Goal: Task Accomplishment & Management: Use online tool/utility

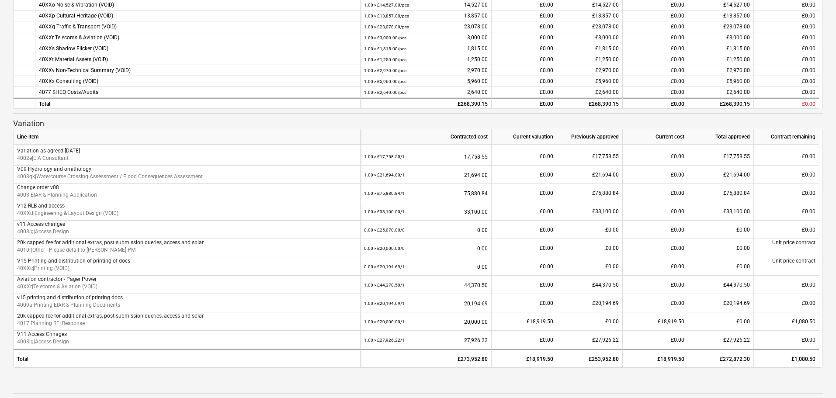
scroll to position [376, 0]
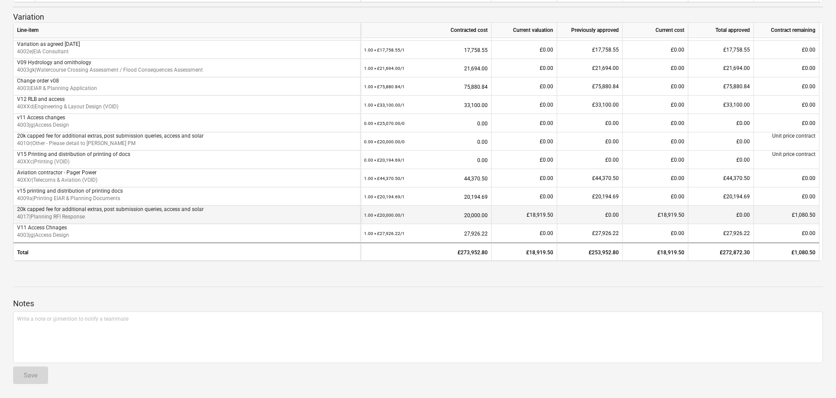
drag, startPoint x: 175, startPoint y: 221, endPoint x: 180, endPoint y: 221, distance: 5.7
click at [180, 221] on p "4017 | Planning RFI Response" at bounding box center [186, 216] width 339 height 7
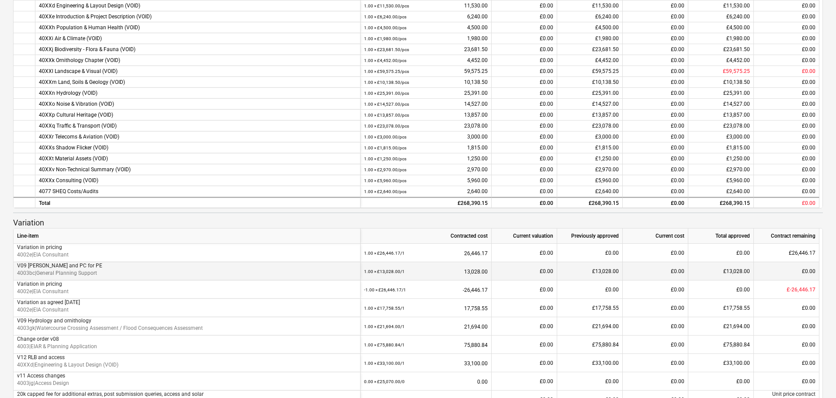
scroll to position [0, 0]
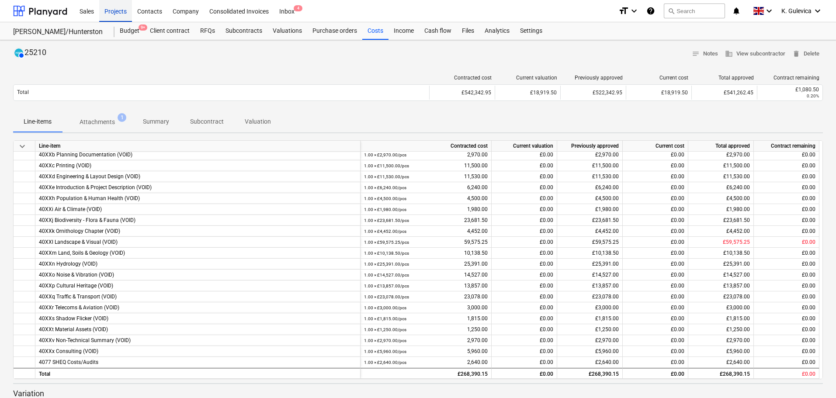
click at [117, 13] on div "Projects" at bounding box center [115, 11] width 33 height 22
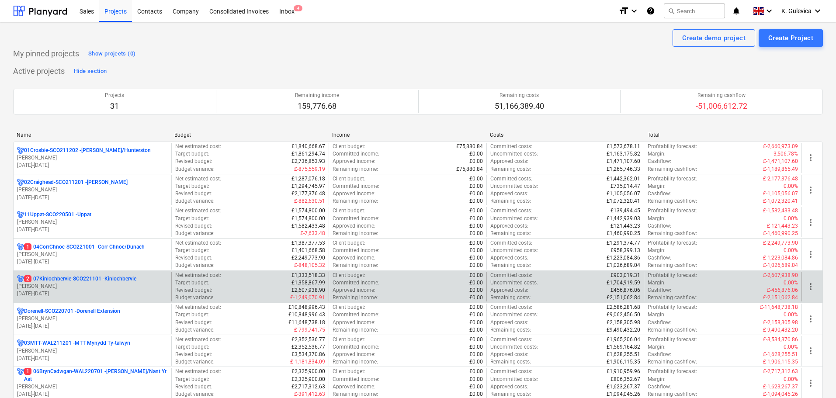
click at [74, 283] on p "2 07Kinlochbervie-SCO221101 - Kinlochbervie" at bounding box center [80, 278] width 112 height 7
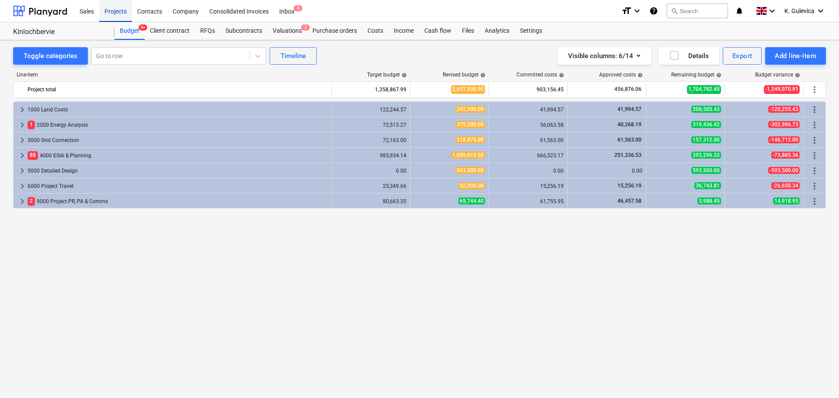
click at [111, 13] on div "Projects" at bounding box center [115, 11] width 33 height 22
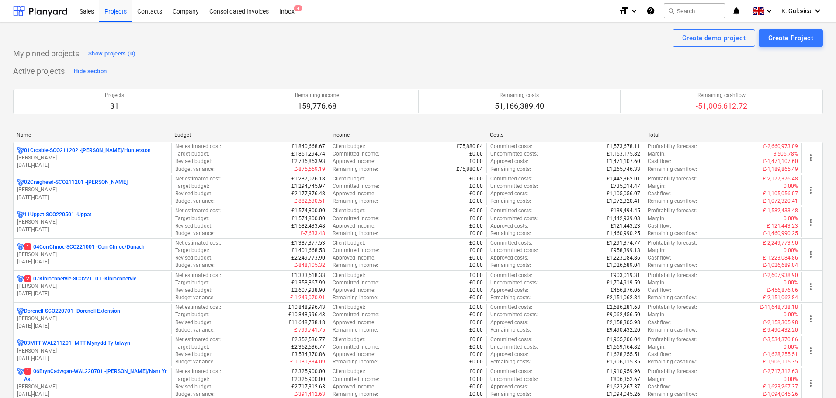
scroll to position [218, 0]
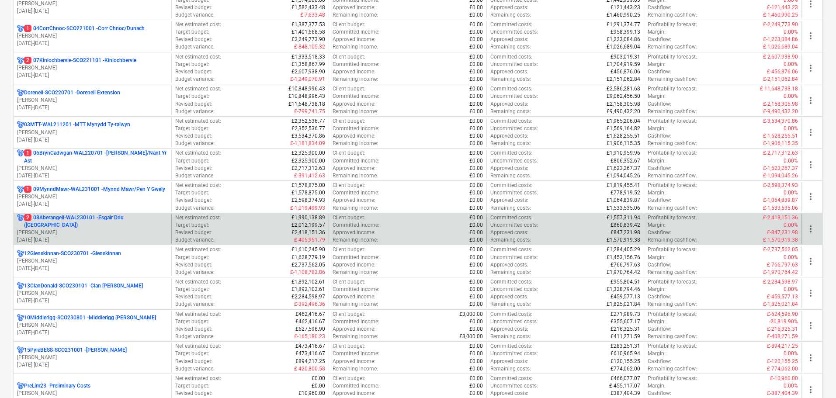
click at [84, 224] on p "2 08Aberangell-WAL230101 - Esgair Ddu (Aberangell)" at bounding box center [96, 221] width 144 height 15
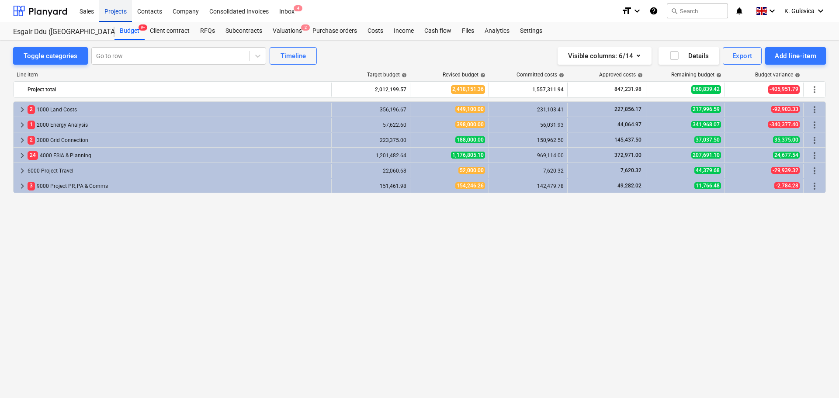
click at [115, 12] on div "Projects" at bounding box center [115, 11] width 33 height 22
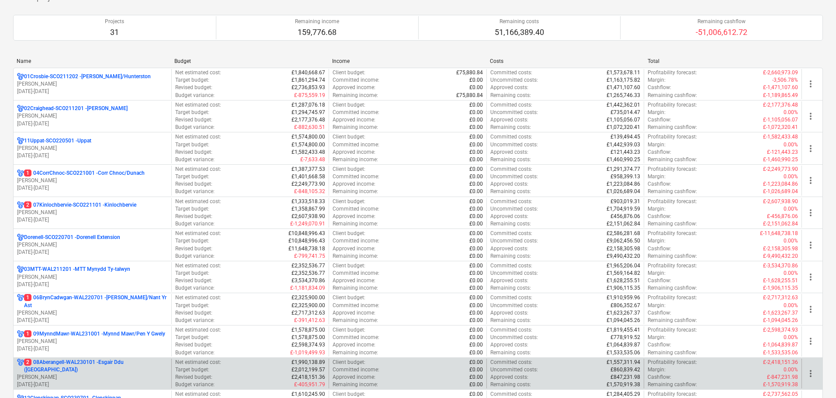
scroll to position [175, 0]
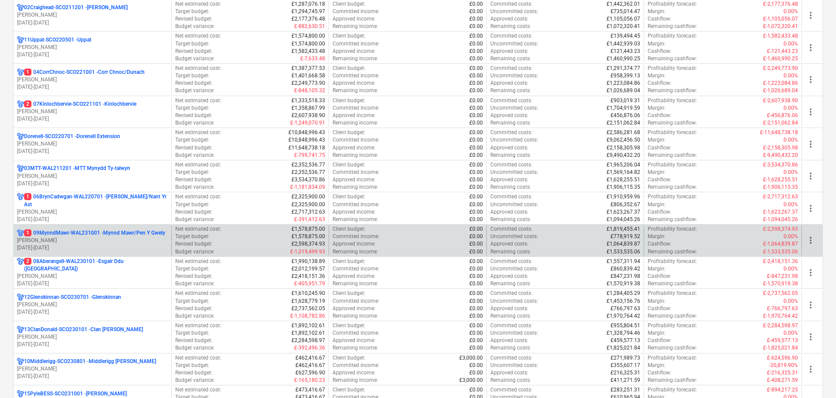
click at [83, 240] on p "L. Walker" at bounding box center [92, 240] width 151 height 7
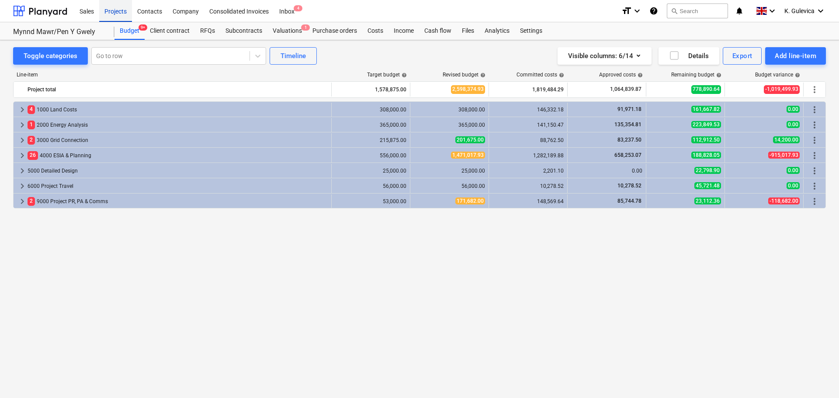
click at [121, 8] on div "Projects" at bounding box center [115, 11] width 33 height 22
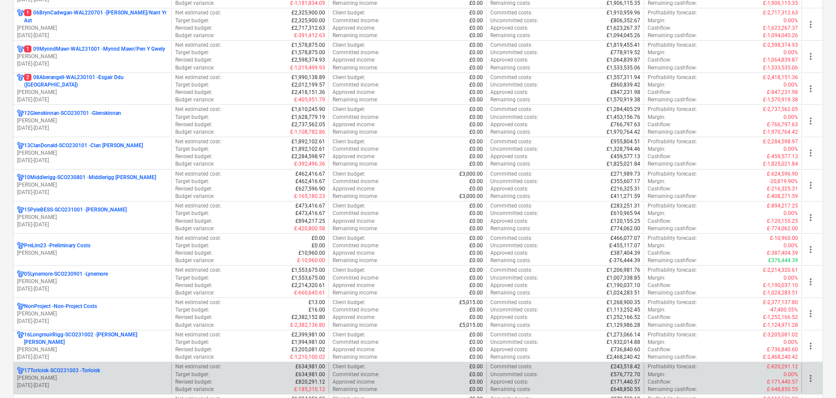
scroll to position [437, 0]
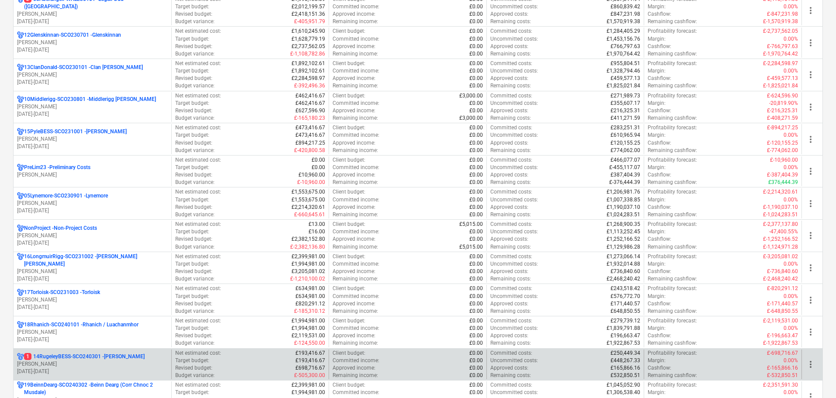
click at [50, 357] on p "1 14RugeleyBESS-SCO240301 - Rugeley BESS" at bounding box center [84, 356] width 121 height 7
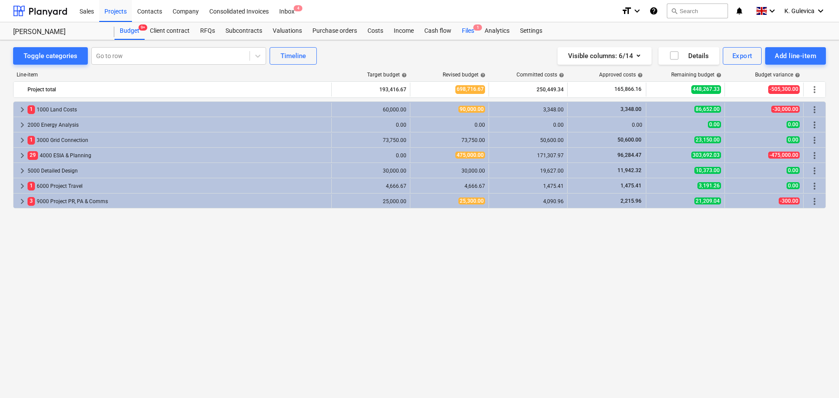
click at [465, 30] on div "Files 1" at bounding box center [467, 30] width 23 height 17
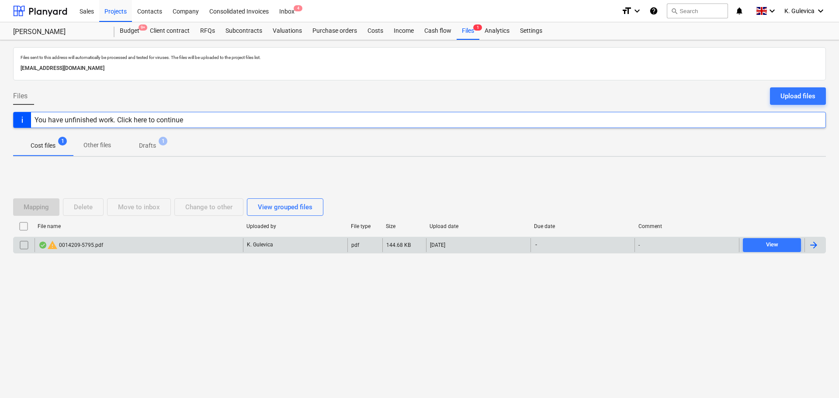
click at [159, 243] on div "warning 0014209-5795.pdf" at bounding box center [139, 245] width 208 height 14
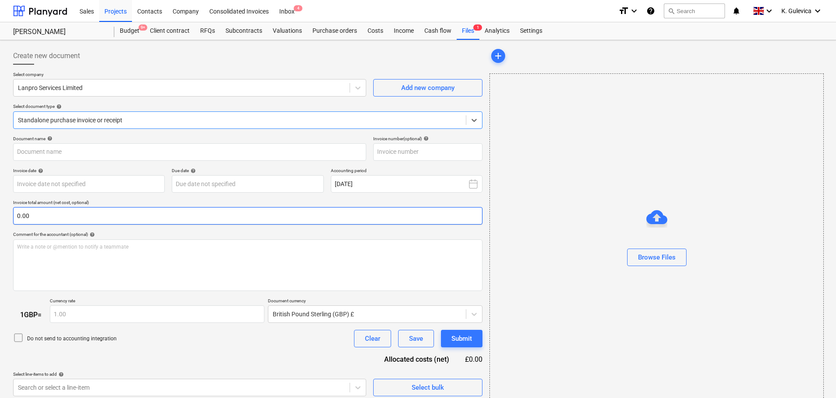
type input "0014209"
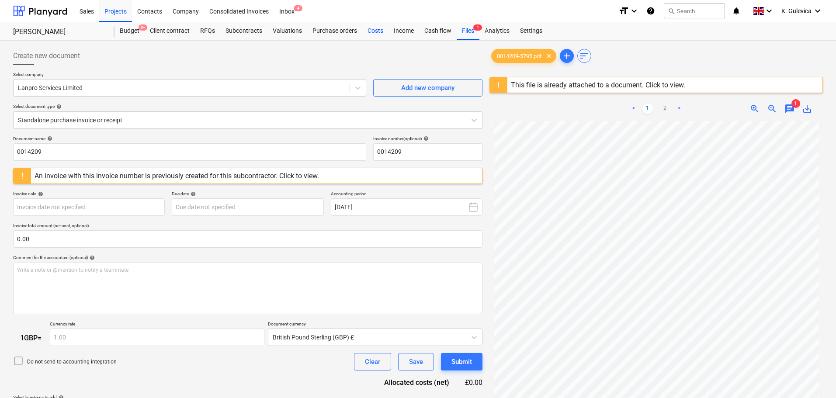
click at [373, 30] on div "Costs" at bounding box center [375, 30] width 26 height 17
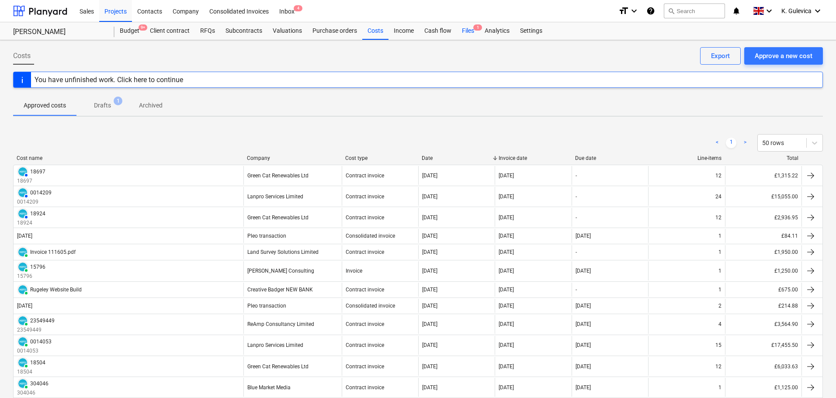
click at [466, 29] on div "Files 1" at bounding box center [467, 30] width 23 height 17
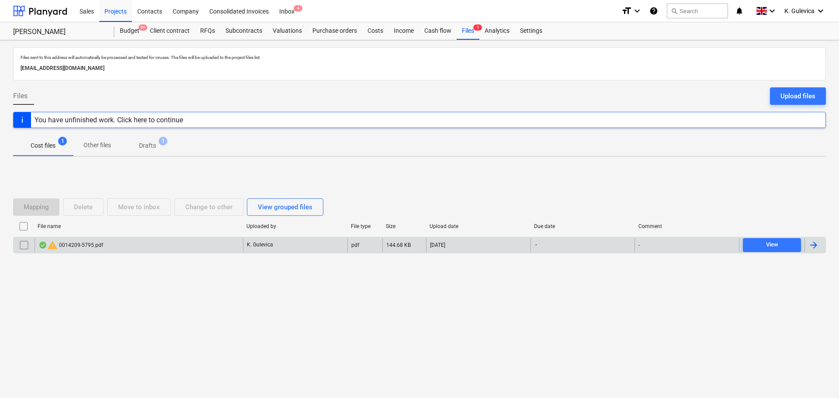
drag, startPoint x: 21, startPoint y: 245, endPoint x: 48, endPoint y: 225, distance: 34.4
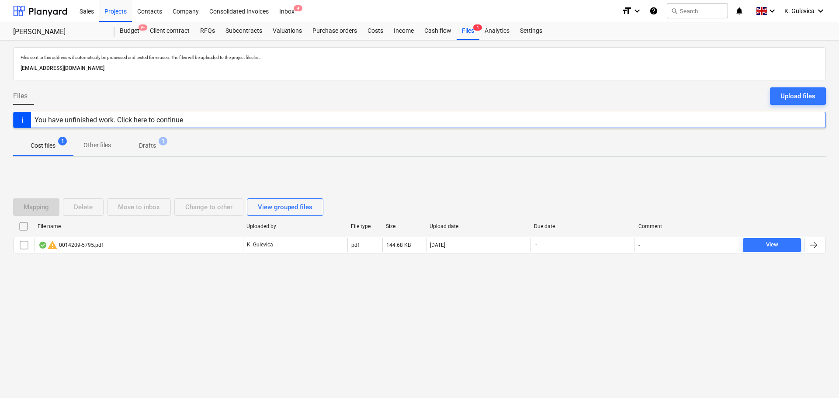
click at [21, 245] on input "checkbox" at bounding box center [24, 245] width 14 height 14
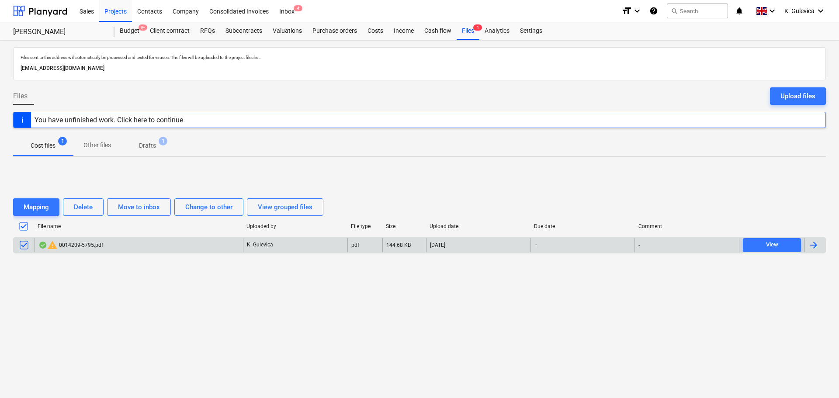
click at [153, 250] on div "warning 0014209-5795.pdf" at bounding box center [139, 245] width 208 height 14
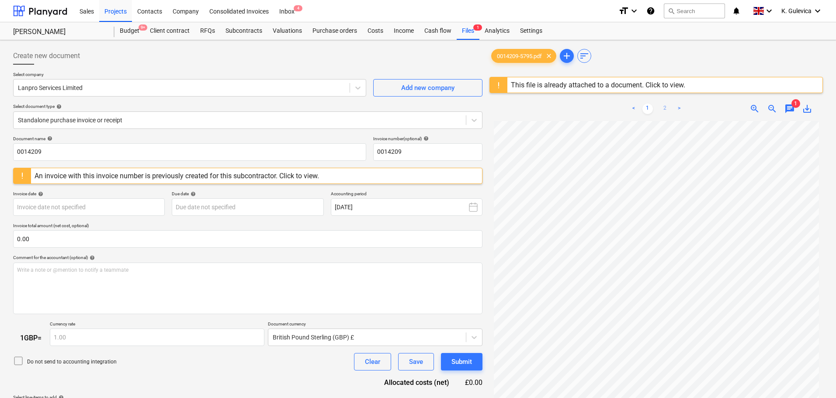
click at [661, 108] on link "2" at bounding box center [665, 109] width 10 height 10
drag, startPoint x: 467, startPoint y: 28, endPoint x: 469, endPoint y: 34, distance: 6.5
click at [467, 28] on div "Files 1" at bounding box center [467, 30] width 23 height 17
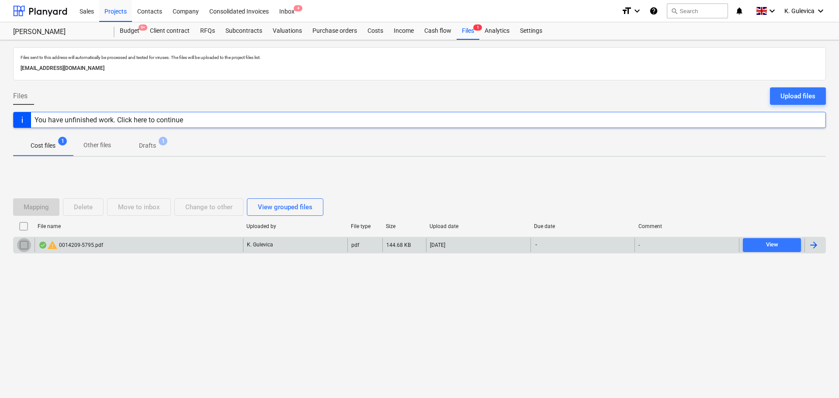
click at [25, 243] on input "checkbox" at bounding box center [24, 245] width 14 height 14
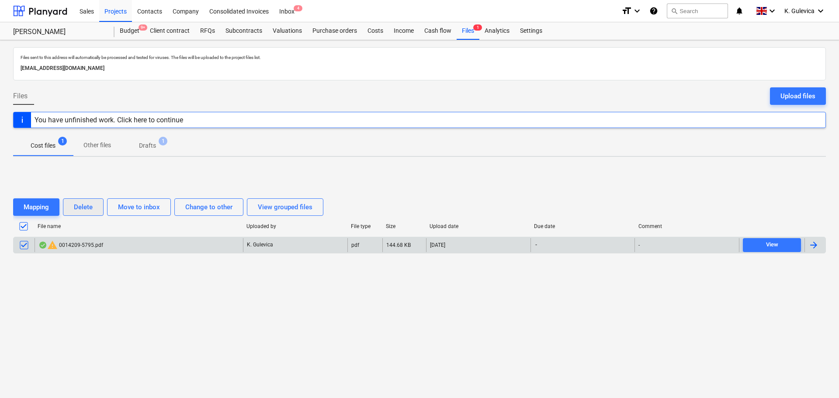
click at [87, 207] on div "Delete" at bounding box center [83, 206] width 19 height 11
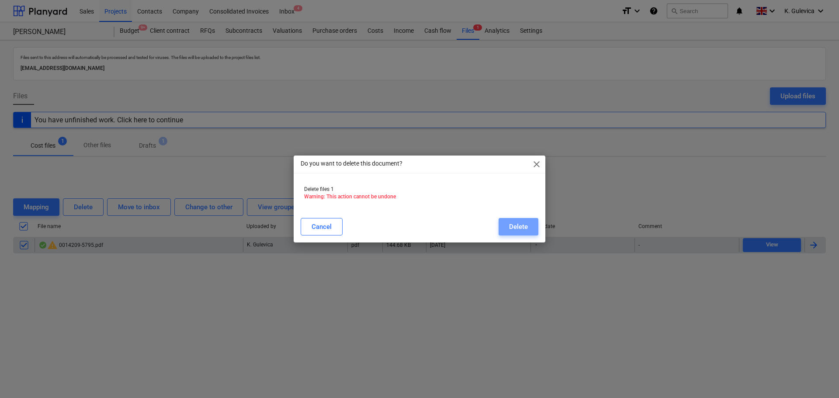
drag, startPoint x: 524, startPoint y: 229, endPoint x: 414, endPoint y: 179, distance: 120.6
click at [523, 229] on div "Delete" at bounding box center [518, 226] width 19 height 11
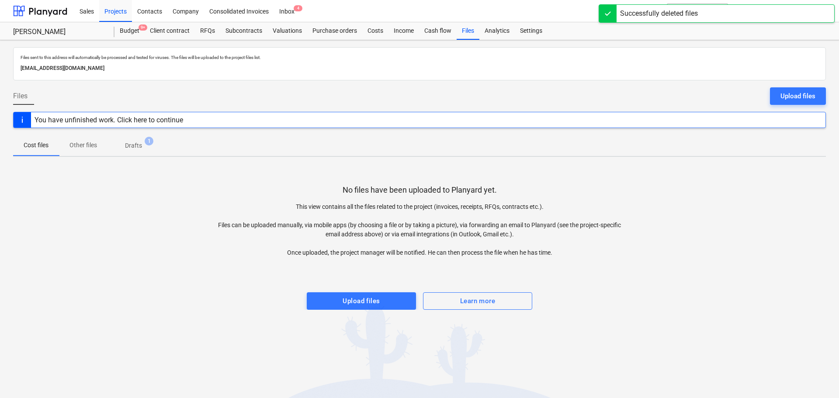
click at [137, 145] on p "Drafts" at bounding box center [133, 145] width 17 height 9
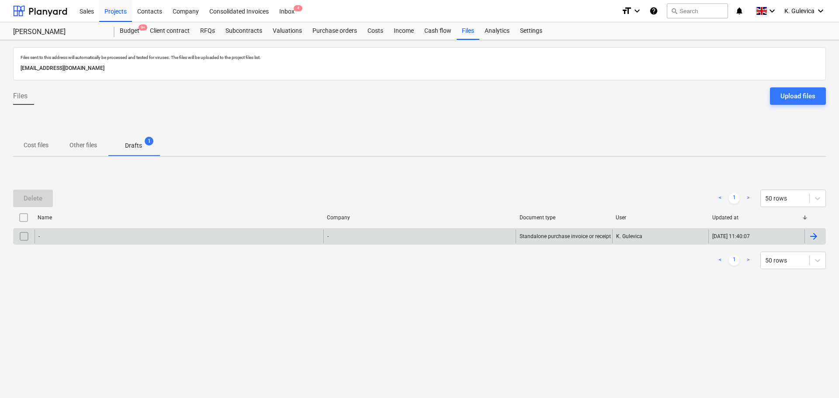
click at [21, 235] on input "checkbox" at bounding box center [24, 236] width 14 height 14
click at [25, 198] on div "Delete" at bounding box center [33, 198] width 19 height 11
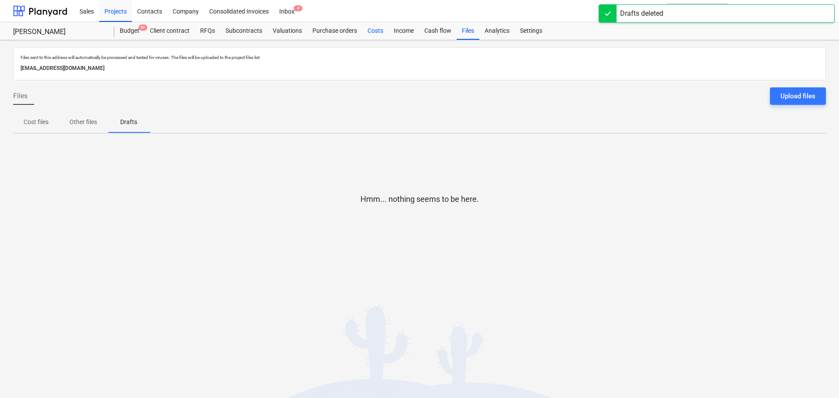
click at [383, 33] on div "Costs" at bounding box center [375, 30] width 26 height 17
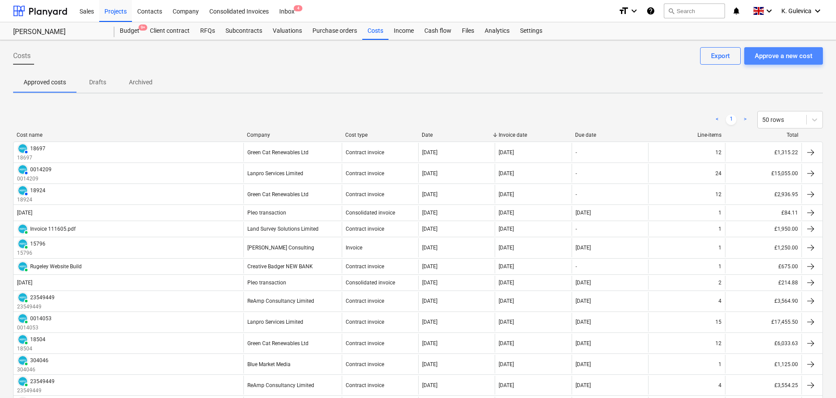
click at [774, 54] on div "Approve a new cost" at bounding box center [783, 55] width 58 height 11
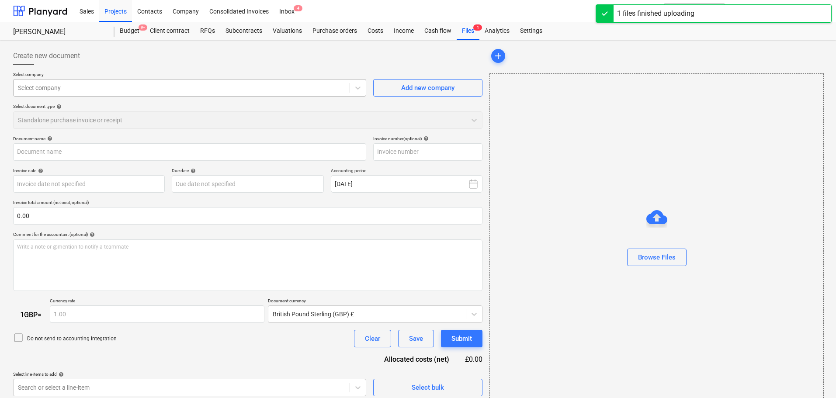
type input "0014442-5795.pdf"
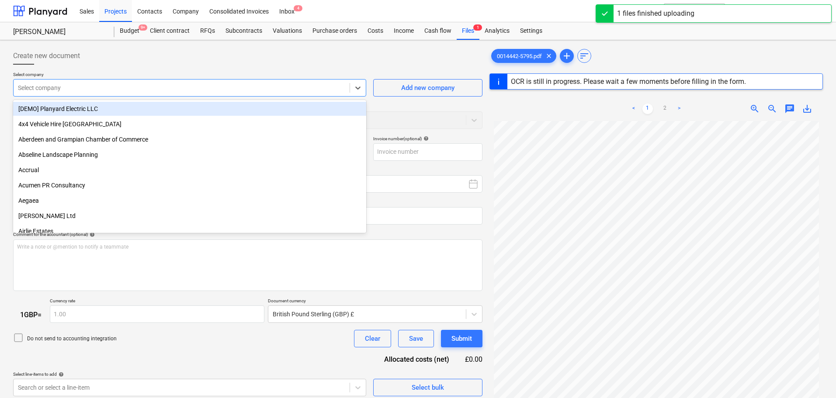
click at [140, 90] on div at bounding box center [181, 87] width 327 height 9
type input "la"
type input "0014442"
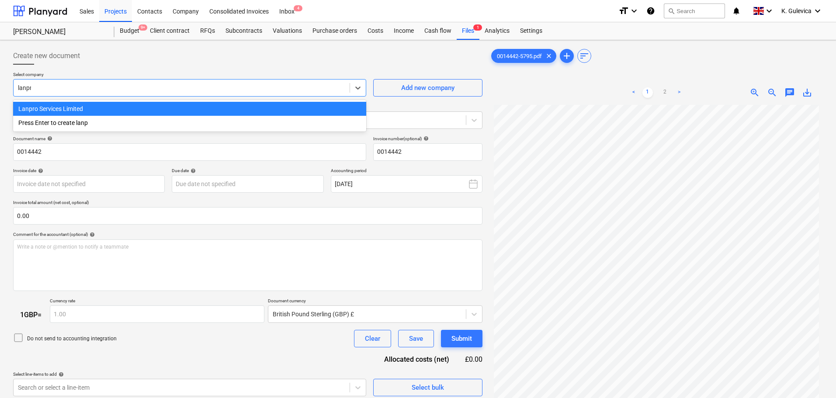
type input "lanpro"
drag, startPoint x: 148, startPoint y: 109, endPoint x: 377, endPoint y: 115, distance: 229.4
click at [148, 108] on div "Lanpro Services Limited" at bounding box center [189, 109] width 353 height 14
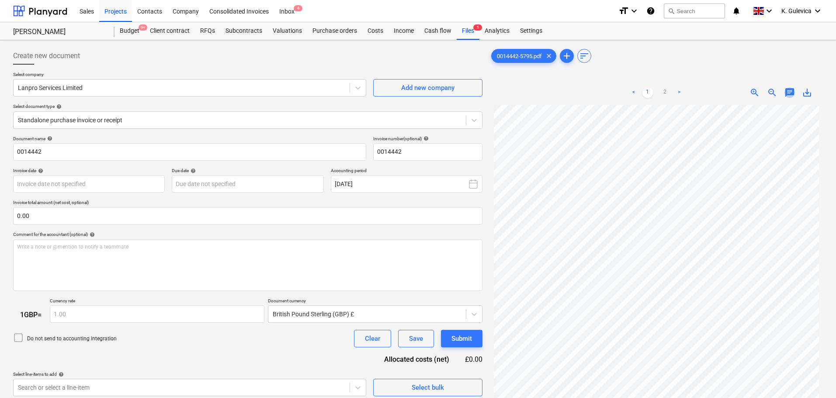
click at [786, 89] on span "chat" at bounding box center [789, 92] width 10 height 10
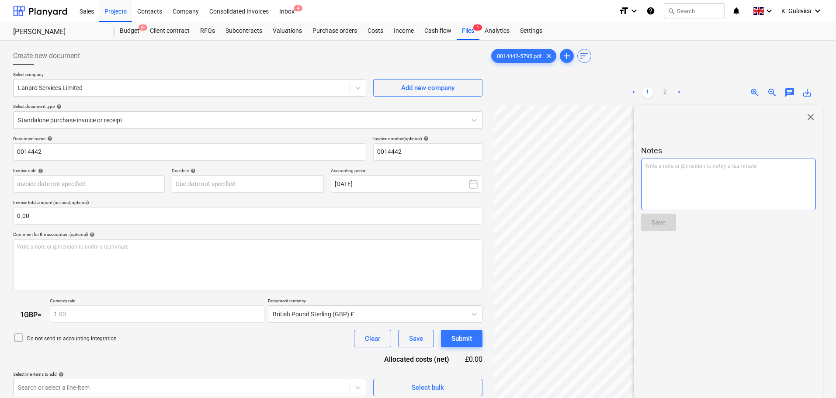
click at [726, 185] on div "Write a note or @mention to notify a teammate ﻿" at bounding box center [728, 185] width 175 height 52
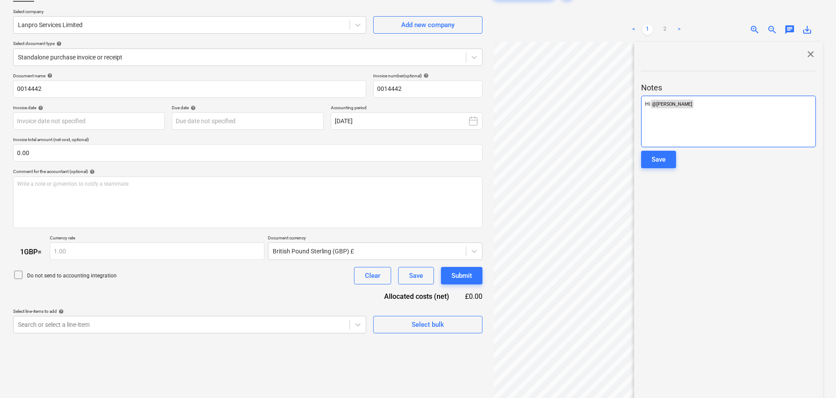
scroll to position [94, 0]
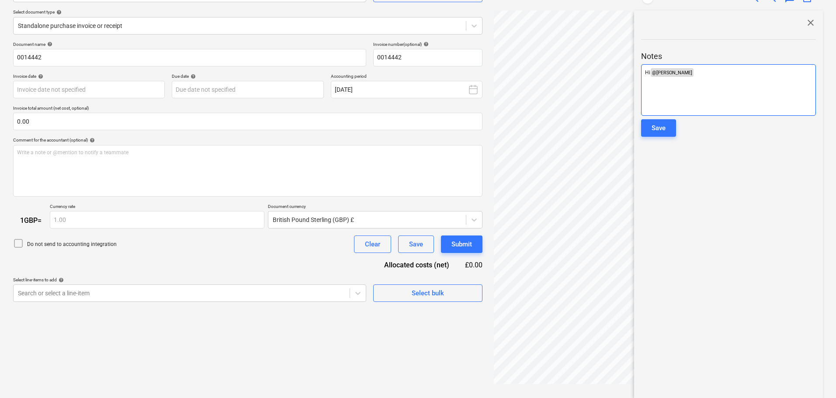
click at [720, 80] on div "Hi @ Elspeth Grant ﻿ ﻿" at bounding box center [728, 90] width 175 height 52
click at [759, 73] on p "Hi @ Elspeth Grant ﻿ Can you please have a look" at bounding box center [728, 72] width 167 height 9
click at [763, 73] on p "Hi @ Elspeth Grant ﻿ Can you please have a look" at bounding box center [728, 72] width 167 height 9
click at [673, 80] on span "Can you please have a look, and enter if all ok here🙏Thanks kristina" at bounding box center [724, 76] width 158 height 14
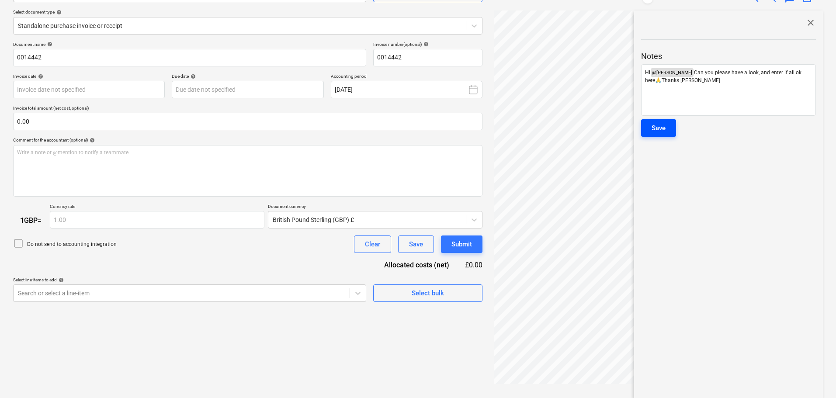
click at [657, 130] on div "Save" at bounding box center [658, 127] width 14 height 11
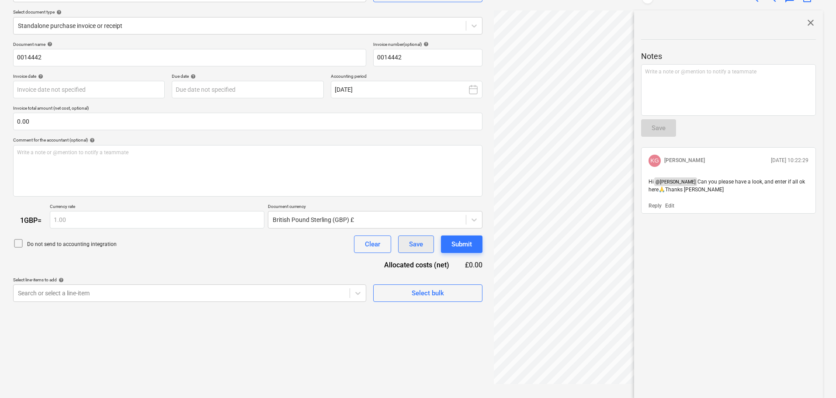
click at [416, 250] on button "Save" at bounding box center [416, 243] width 36 height 17
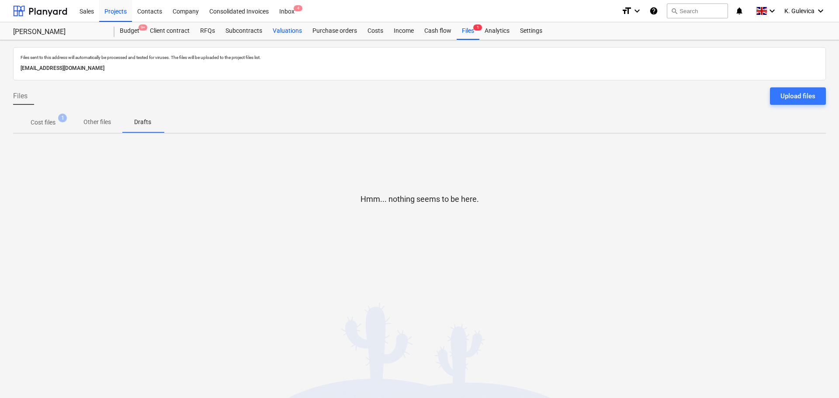
click at [291, 32] on div "Valuations" at bounding box center [287, 30] width 40 height 17
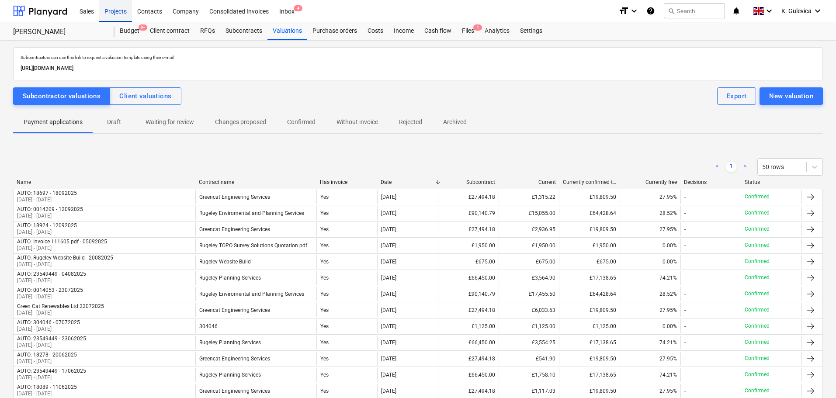
click at [104, 14] on div "Projects" at bounding box center [115, 11] width 33 height 22
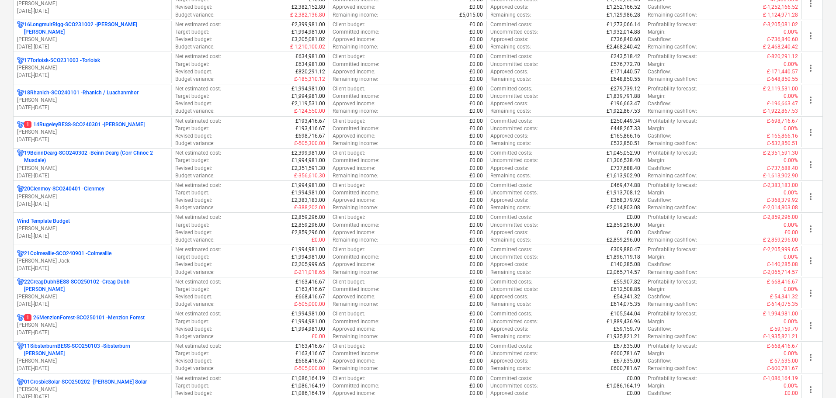
scroll to position [743, 0]
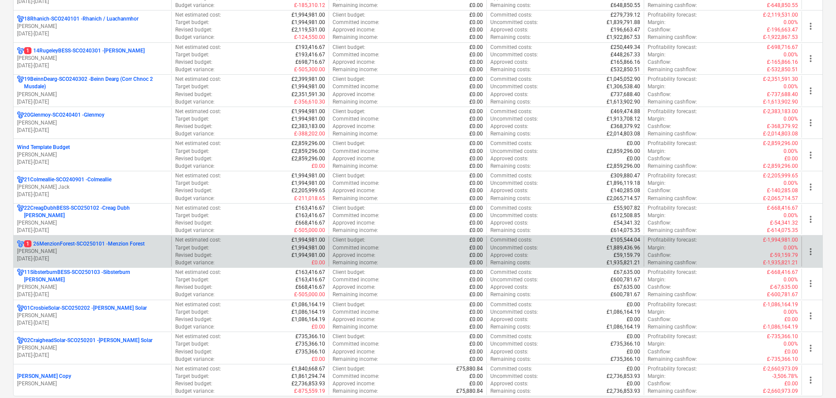
click at [107, 255] on p "01.11.2024 - 31.12.2029" at bounding box center [92, 258] width 151 height 7
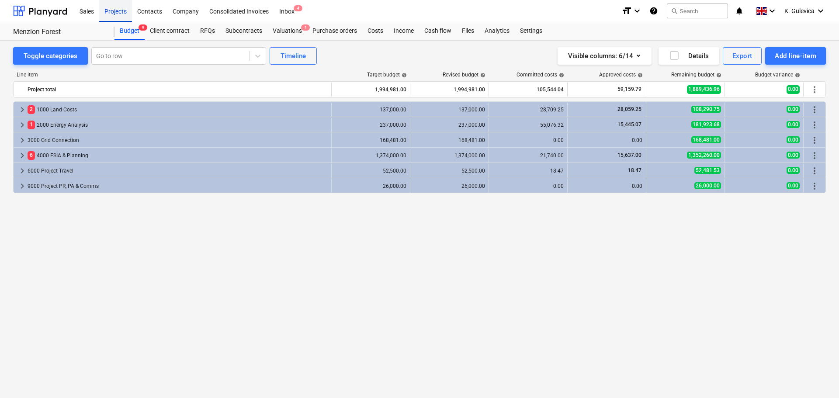
click at [118, 6] on div "Projects" at bounding box center [115, 11] width 33 height 22
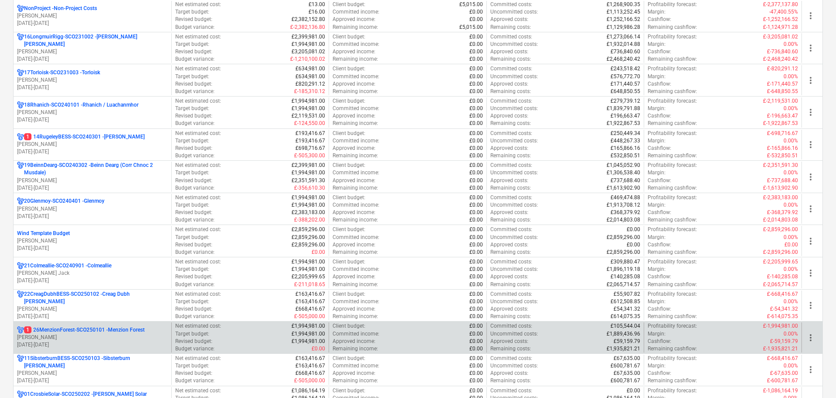
scroll to position [786, 0]
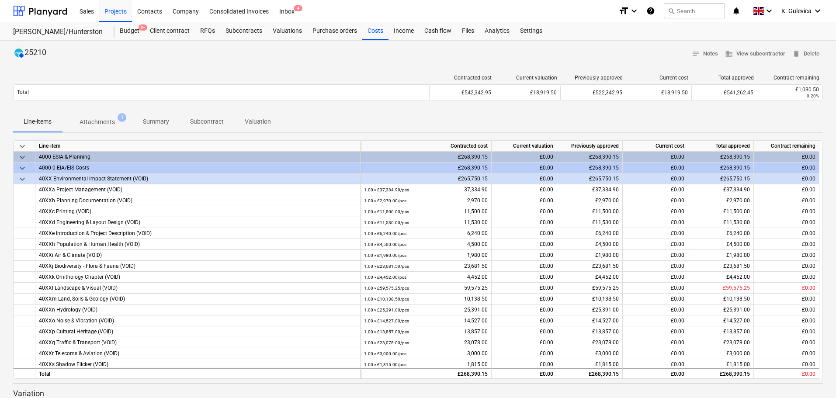
click at [103, 121] on p "Attachments" at bounding box center [96, 121] width 35 height 9
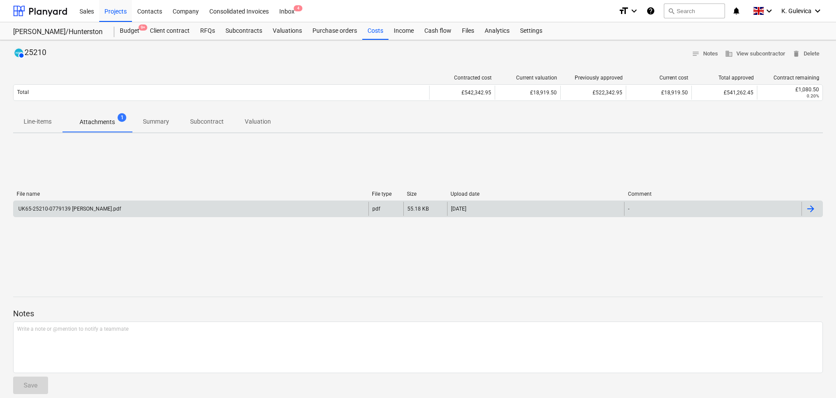
click at [154, 211] on div "UK65-25210-0779139 [PERSON_NAME].pdf" at bounding box center [191, 209] width 355 height 14
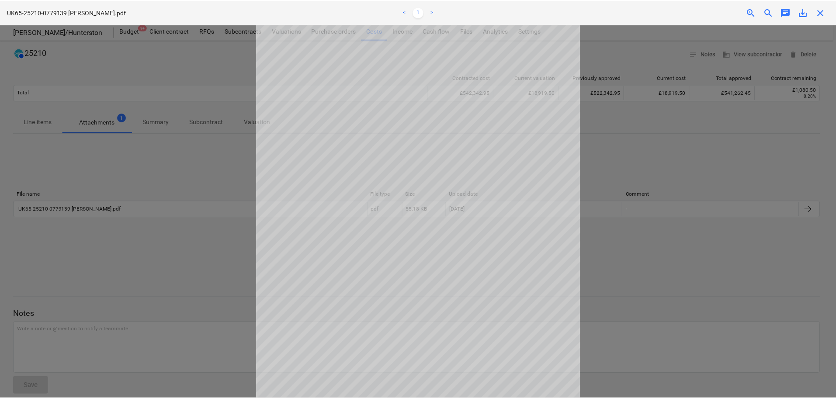
scroll to position [87, 0]
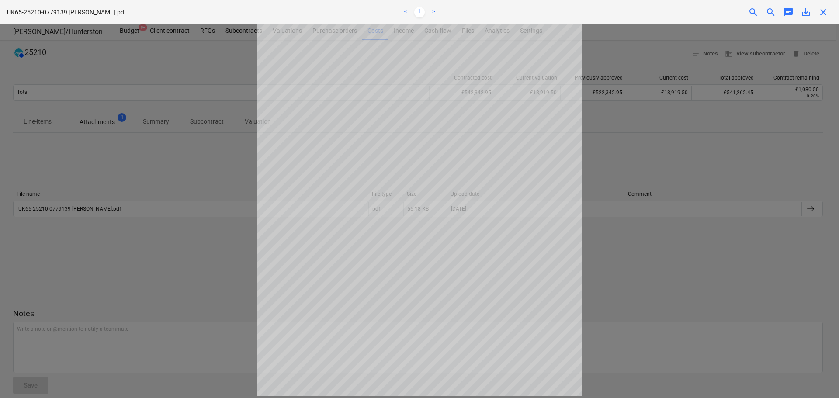
click at [806, 13] on span "save_alt" at bounding box center [805, 12] width 10 height 10
drag, startPoint x: 819, startPoint y: 15, endPoint x: 814, endPoint y: 19, distance: 6.5
click at [819, 15] on span "close" at bounding box center [823, 12] width 10 height 10
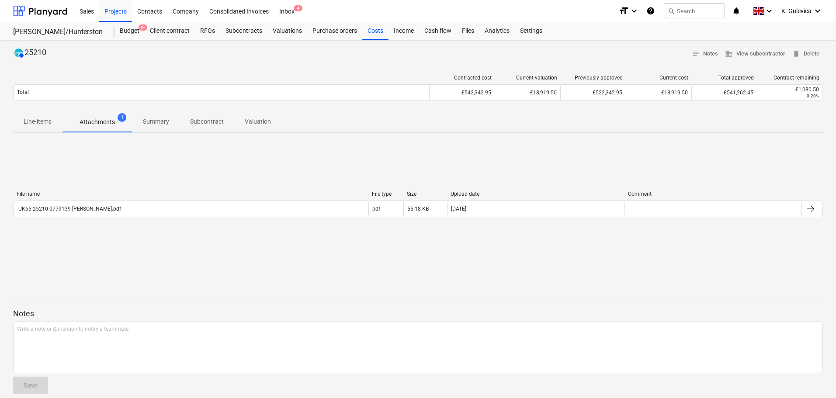
click at [145, 119] on p "Summary" at bounding box center [156, 121] width 26 height 9
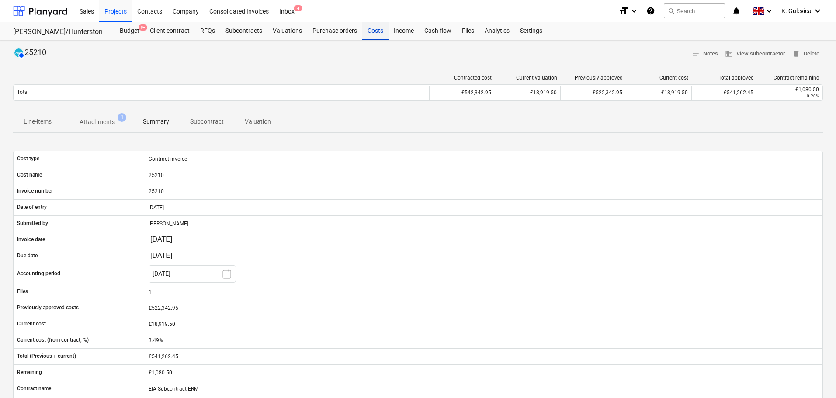
click at [371, 31] on div "Costs" at bounding box center [375, 30] width 26 height 17
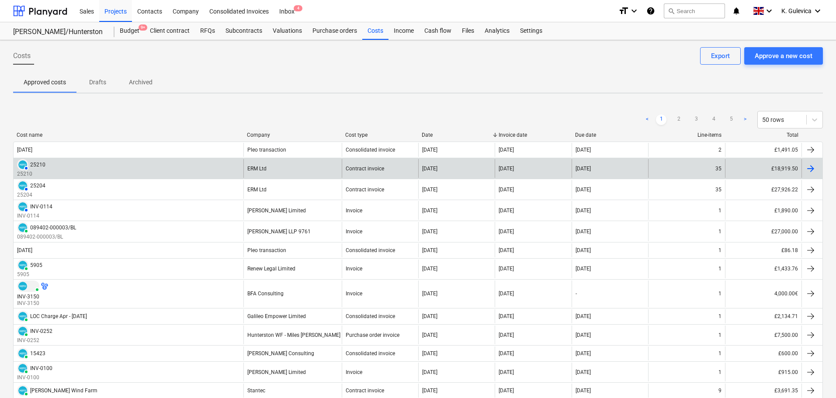
click at [277, 169] on div "ERM Ltd" at bounding box center [292, 168] width 98 height 19
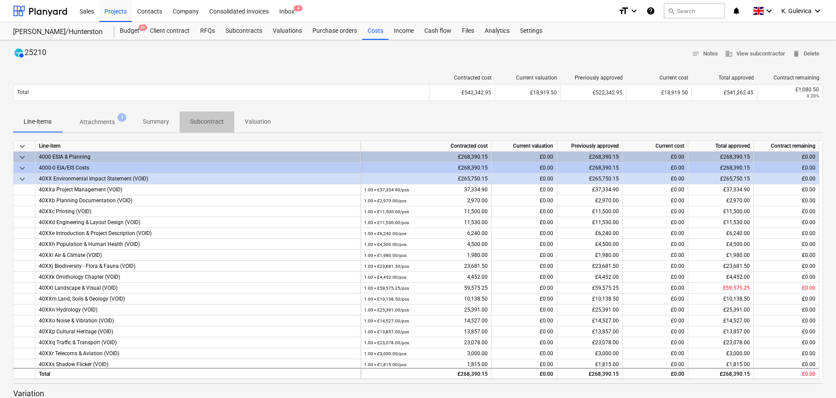
click at [209, 119] on p "Subcontract" at bounding box center [207, 121] width 34 height 9
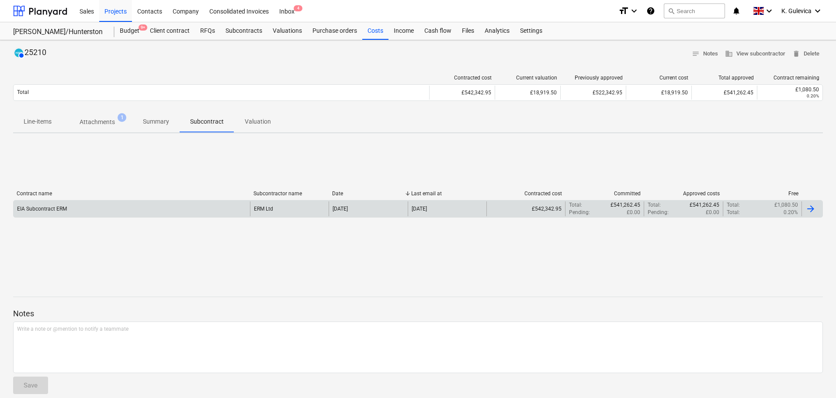
click at [187, 210] on div "EIA Subcontract ERM" at bounding box center [132, 208] width 236 height 15
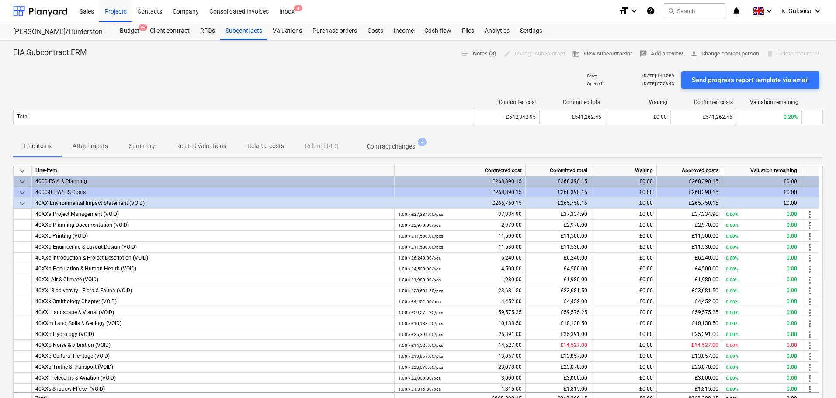
click at [140, 144] on p "Summary" at bounding box center [142, 146] width 26 height 9
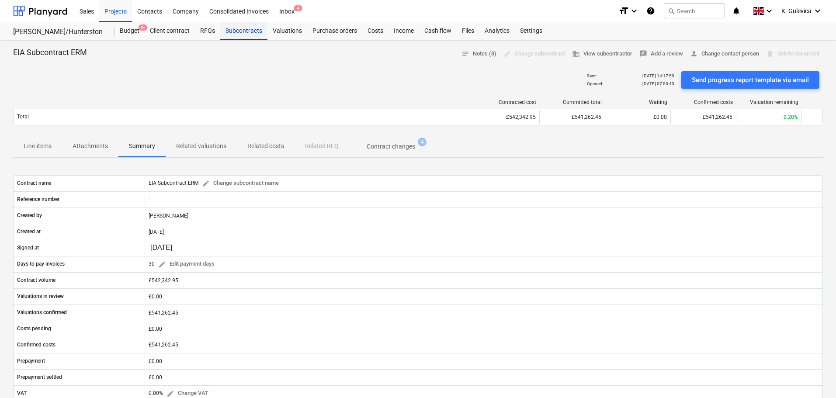
click at [245, 33] on div "Subcontracts" at bounding box center [243, 30] width 47 height 17
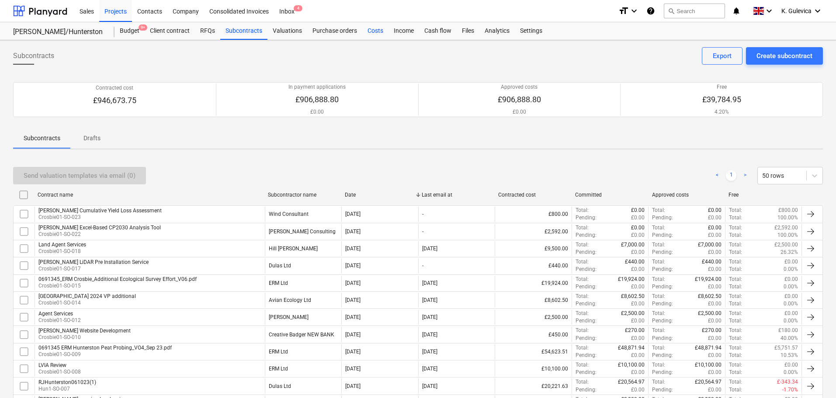
click at [380, 33] on div "Costs" at bounding box center [375, 30] width 26 height 17
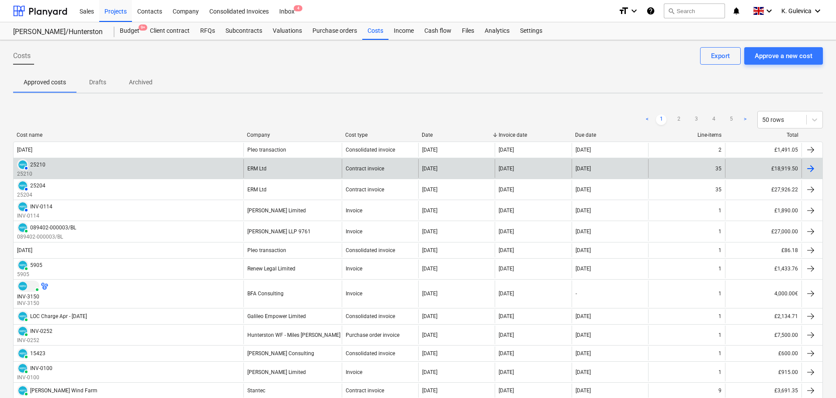
click at [243, 169] on div "ERM Ltd" at bounding box center [292, 168] width 98 height 19
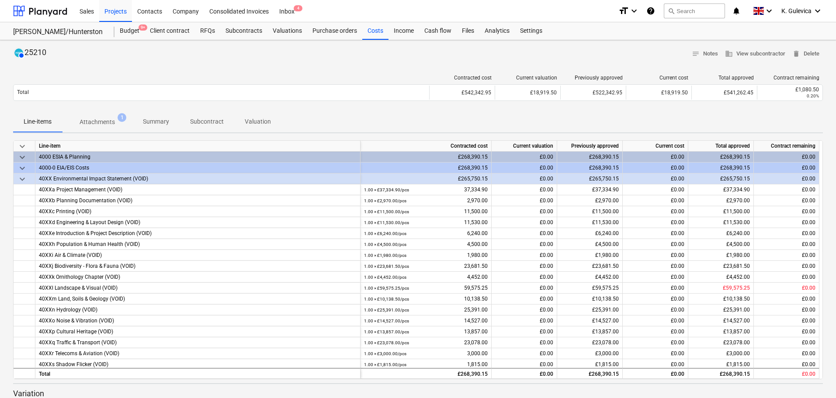
click at [214, 124] on p "Subcontract" at bounding box center [207, 121] width 34 height 9
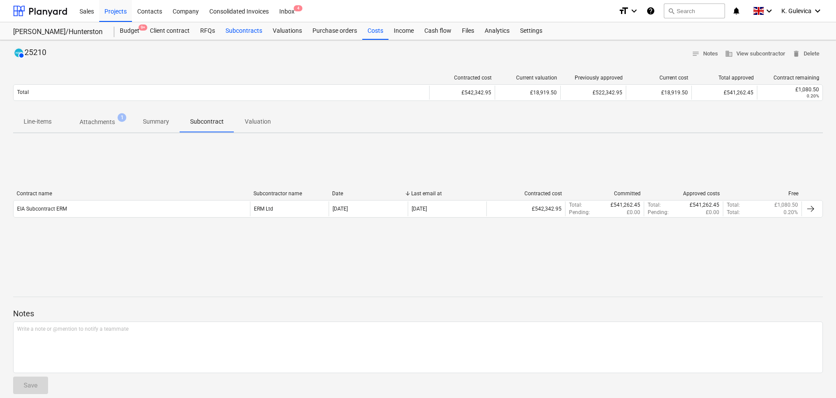
click at [250, 33] on div "Subcontracts" at bounding box center [243, 30] width 47 height 17
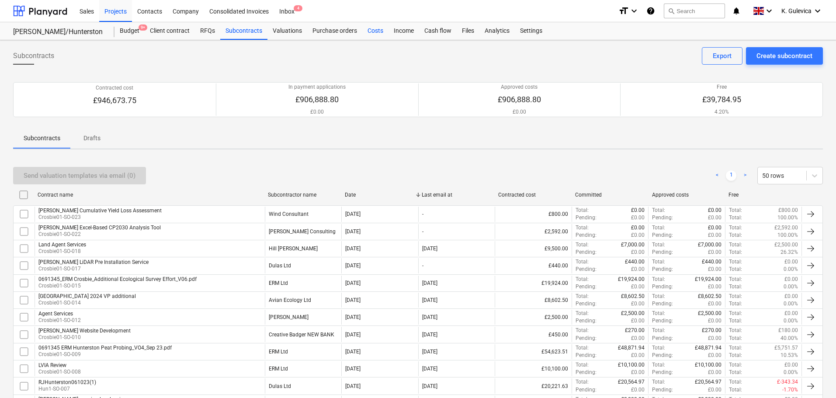
click at [372, 27] on div "Costs" at bounding box center [375, 30] width 26 height 17
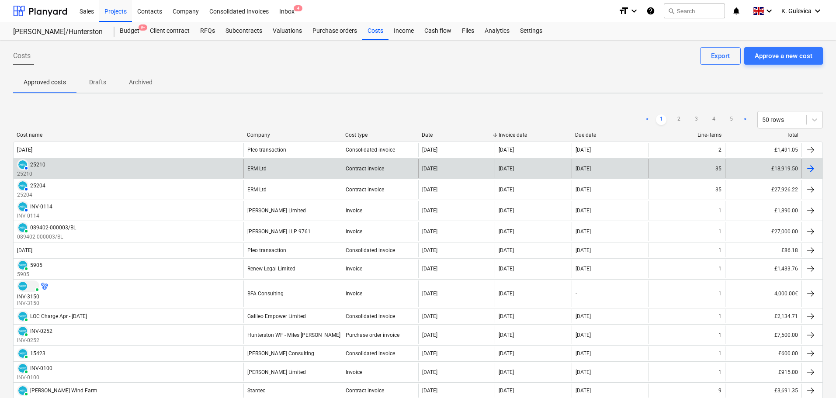
click at [214, 166] on div "AUTHORISED 25210 25210" at bounding box center [129, 168] width 230 height 19
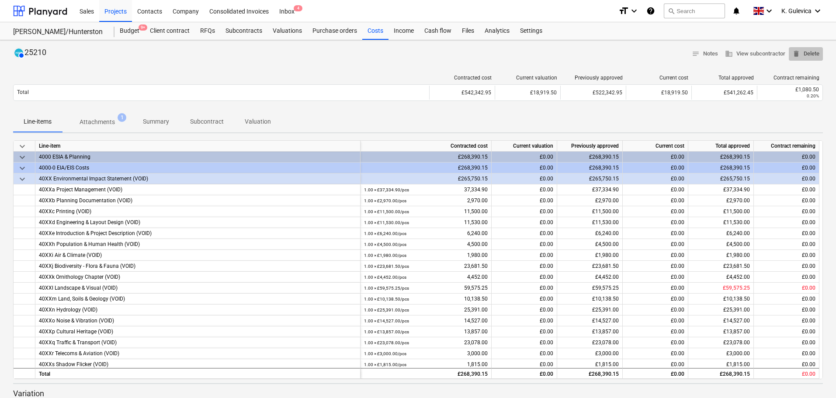
click at [812, 52] on span "delete Delete" at bounding box center [805, 54] width 27 height 10
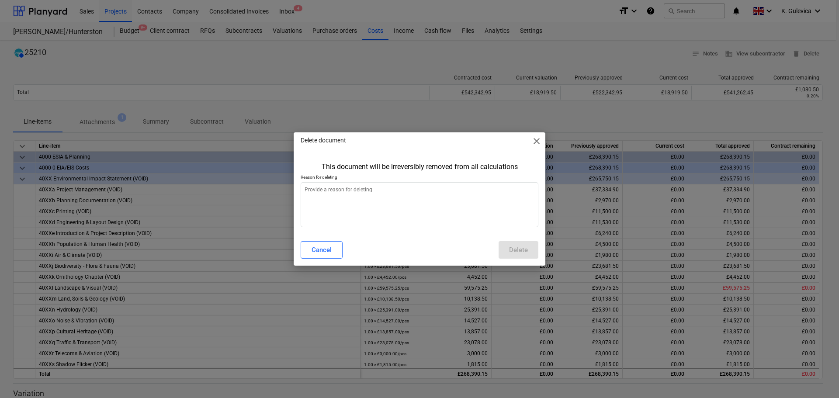
type textarea "x"
click at [389, 206] on textarea at bounding box center [419, 204] width 238 height 45
type textarea "W"
type textarea "x"
type textarea "Wr"
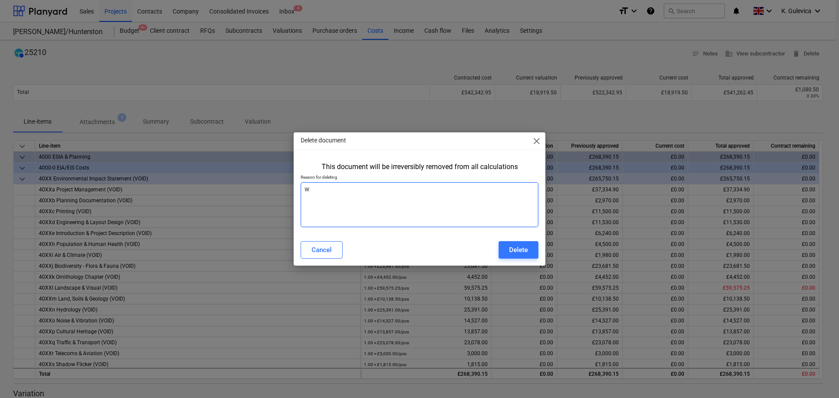
type textarea "x"
type textarea "Wro"
type textarea "x"
type textarea "Wron"
type textarea "x"
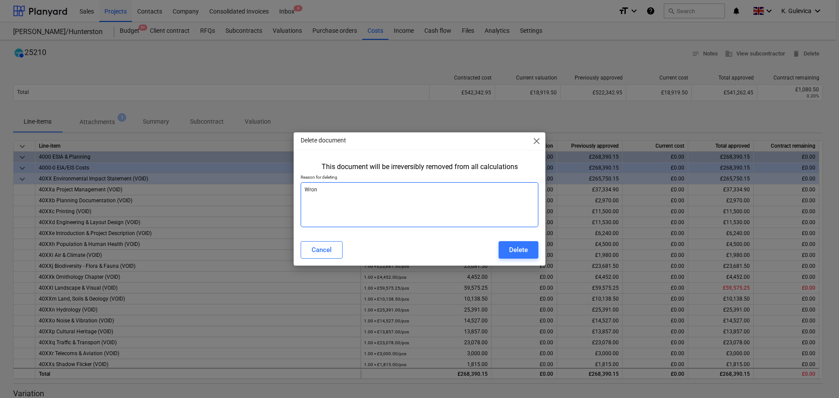
type textarea "Wrong"
type textarea "x"
type textarea "Wrong"
click at [521, 251] on div "Delete" at bounding box center [518, 249] width 19 height 11
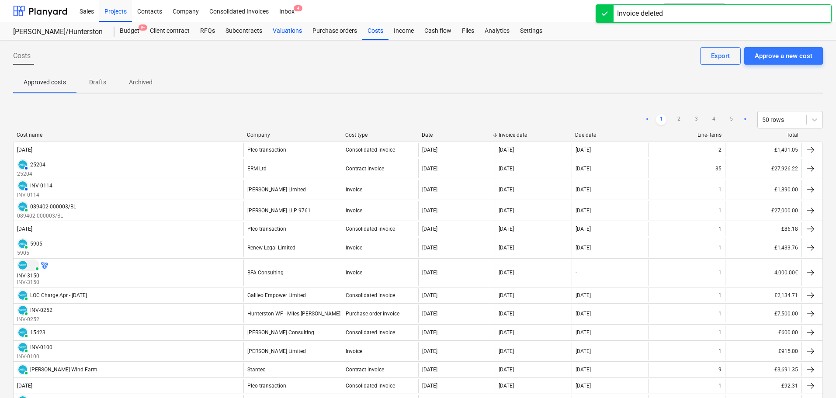
click at [283, 29] on div "Valuations" at bounding box center [287, 30] width 40 height 17
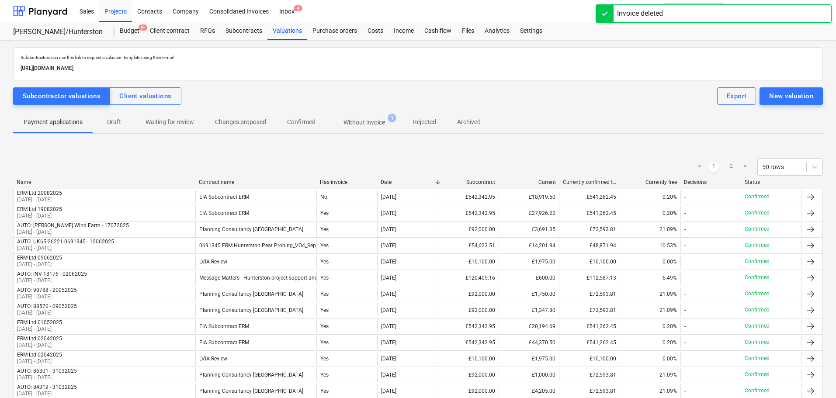
click at [359, 123] on p "Without invoice" at bounding box center [363, 122] width 41 height 9
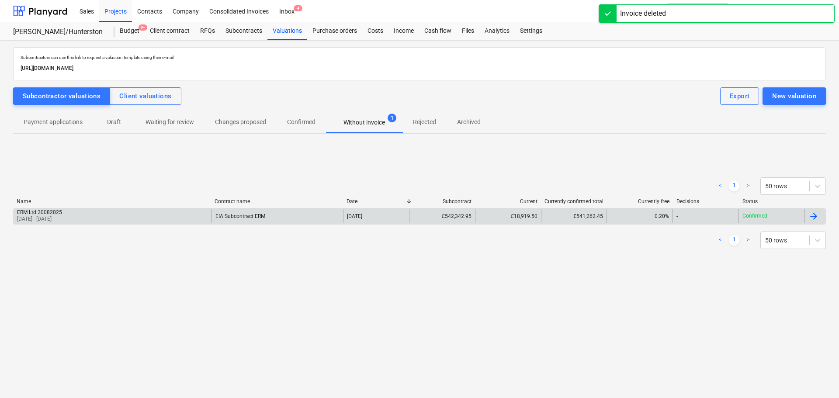
click at [307, 214] on div "EIA Subcontract ERM" at bounding box center [277, 216] width 132 height 14
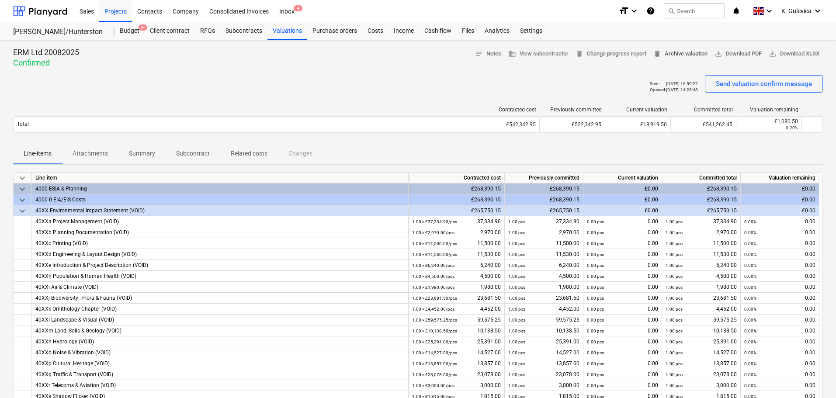
click at [688, 56] on span "delete Archive valuation" at bounding box center [680, 54] width 54 height 10
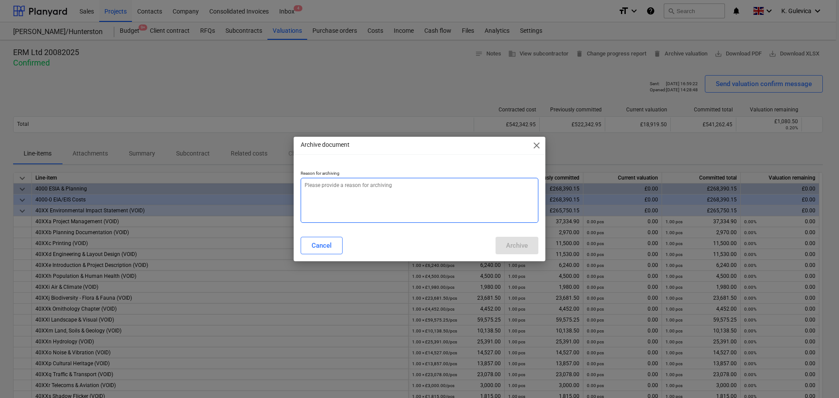
click at [406, 195] on textarea at bounding box center [419, 200] width 238 height 45
type textarea "x"
type textarea "W"
type textarea "x"
type textarea "Wr"
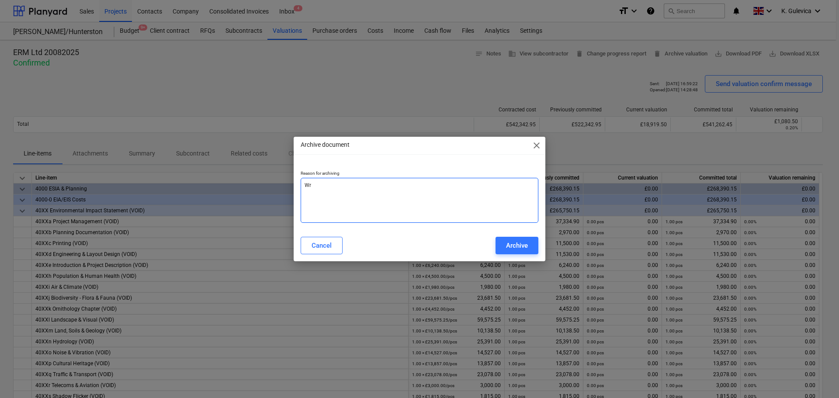
type textarea "x"
type textarea "Wro"
type textarea "x"
type textarea "Wron"
type textarea "x"
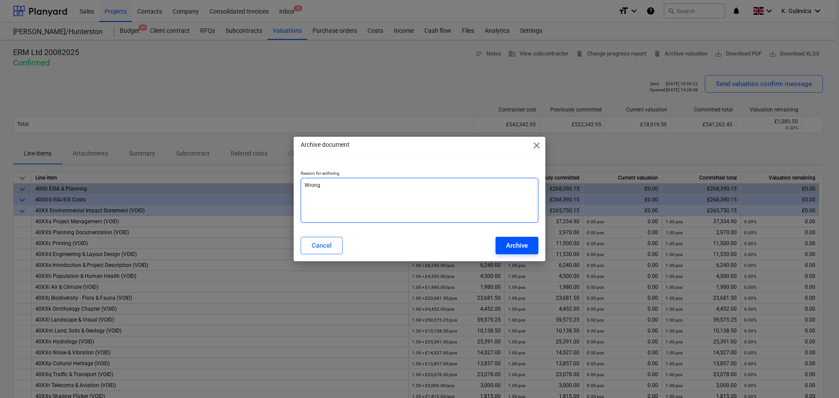
type textarea "Wrong"
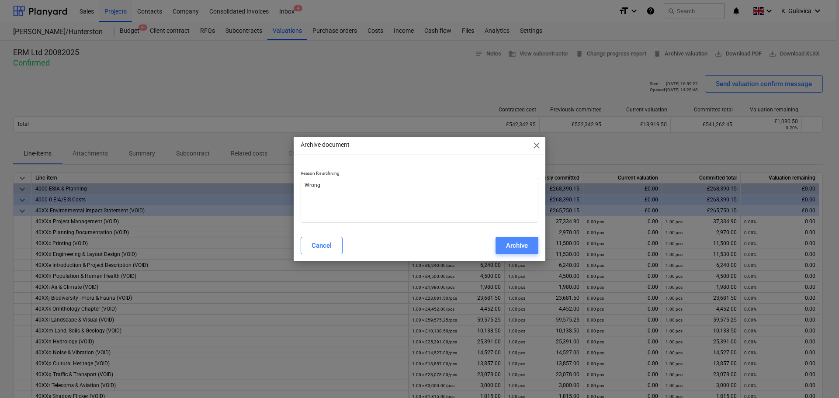
click at [518, 250] on div "Archive" at bounding box center [517, 245] width 22 height 11
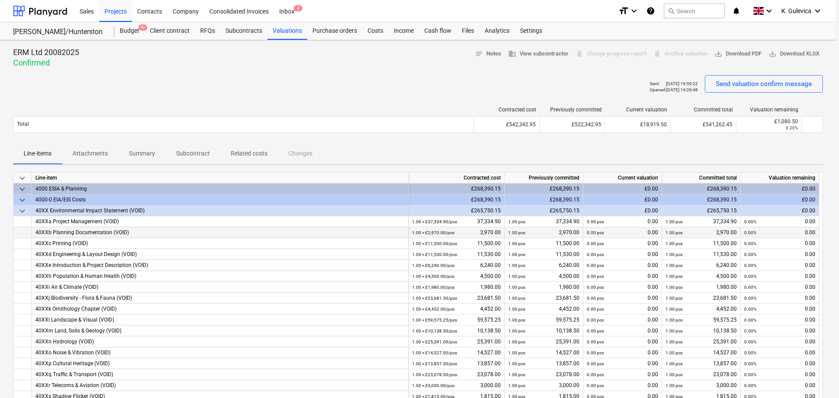
type textarea "x"
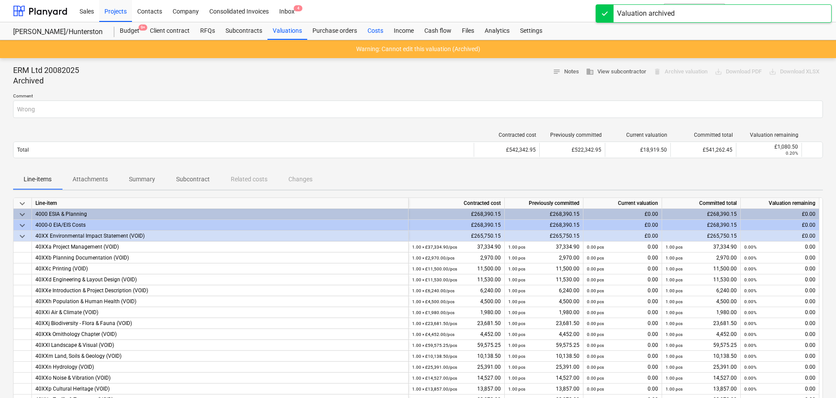
click at [366, 31] on div "Costs" at bounding box center [375, 30] width 26 height 17
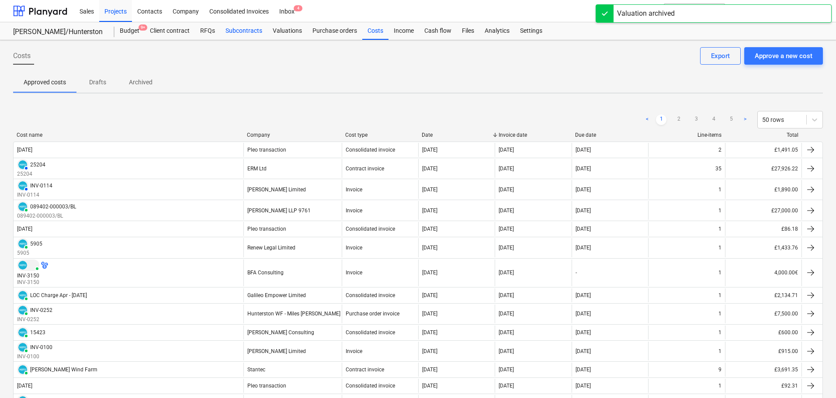
drag, startPoint x: 246, startPoint y: 32, endPoint x: 248, endPoint y: 37, distance: 5.1
click at [247, 32] on div "Subcontracts" at bounding box center [243, 30] width 47 height 17
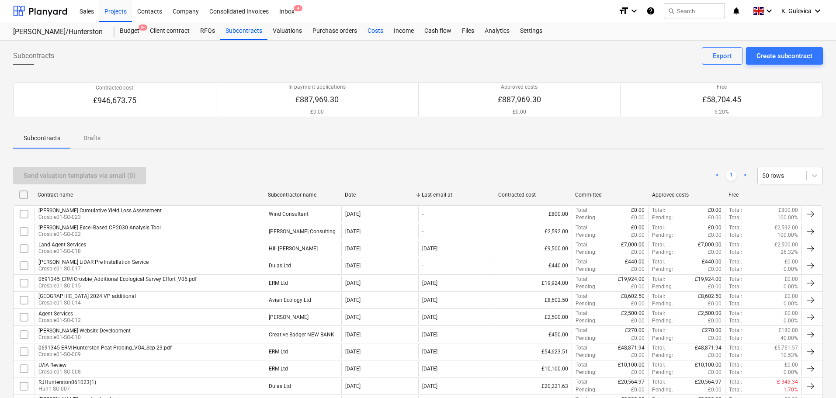
click at [373, 34] on div "Costs" at bounding box center [375, 30] width 26 height 17
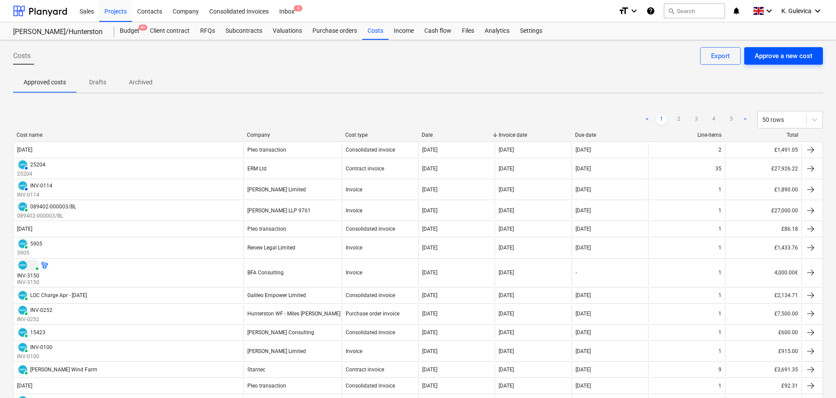
click at [785, 52] on div "Approve a new cost" at bounding box center [783, 55] width 58 height 11
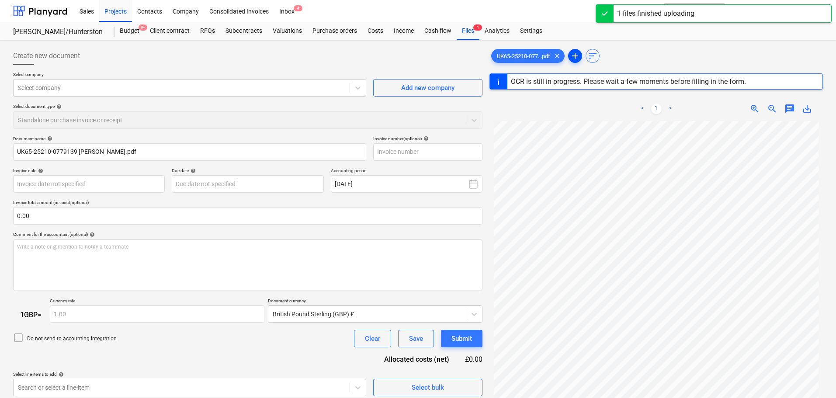
click at [580, 56] on span "add" at bounding box center [575, 56] width 10 height 10
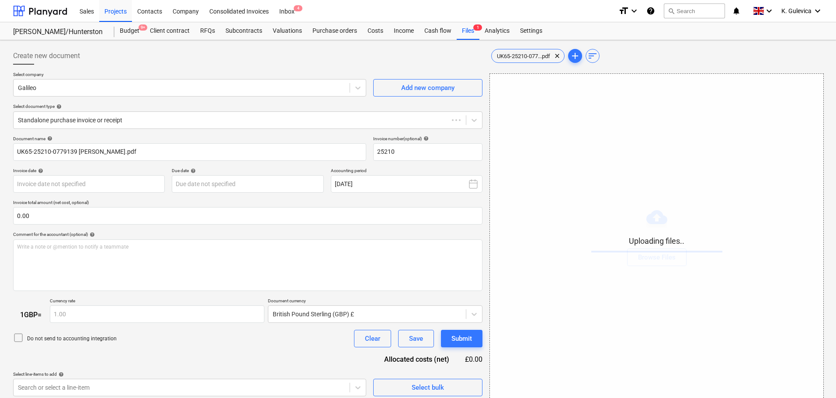
type input "25210"
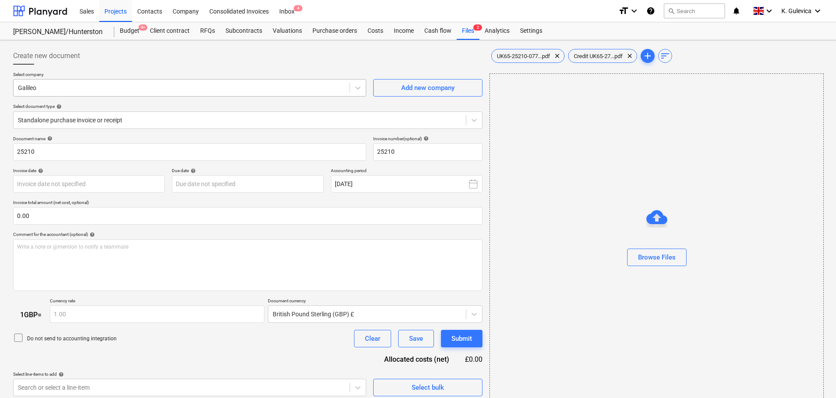
click at [102, 92] on div at bounding box center [181, 87] width 327 height 9
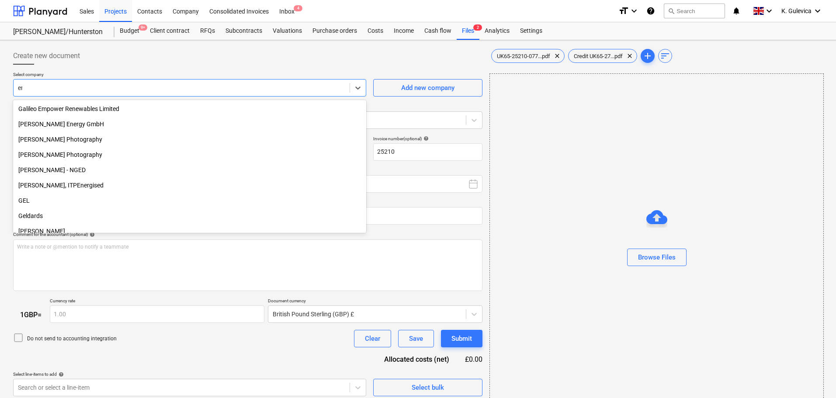
scroll to position [2024, 0]
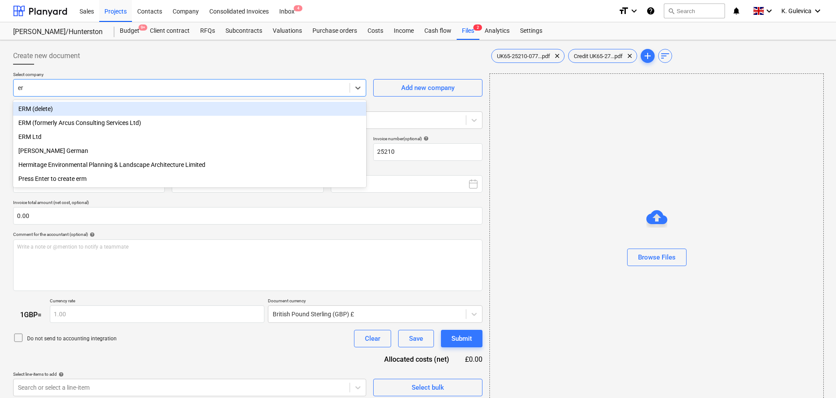
type input "erm"
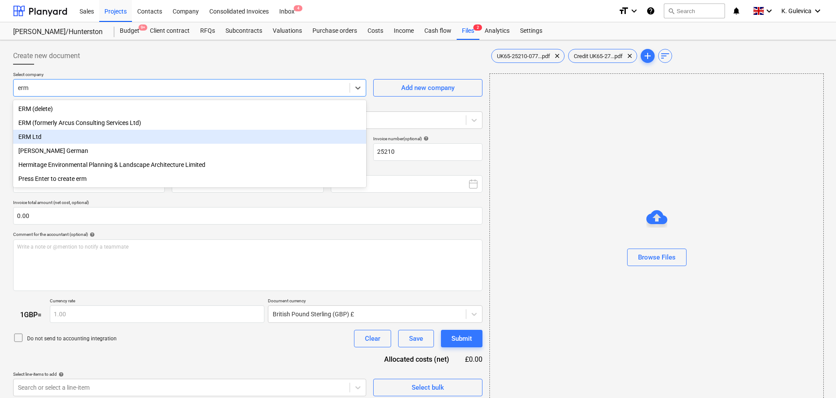
click at [38, 140] on div "ERM Ltd" at bounding box center [189, 137] width 353 height 14
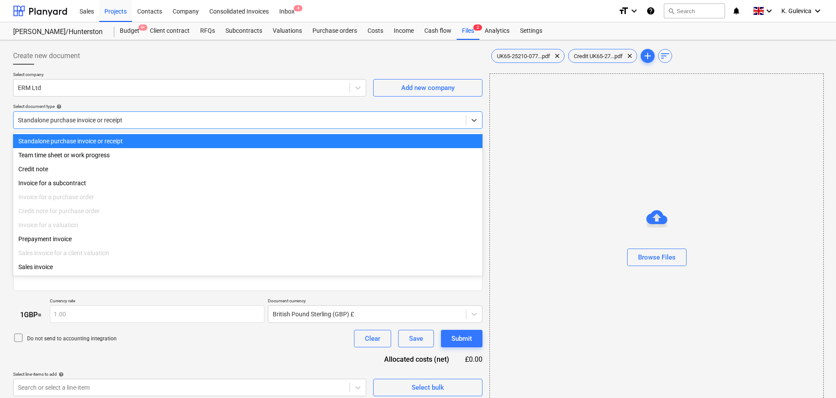
click at [123, 116] on div at bounding box center [239, 120] width 443 height 9
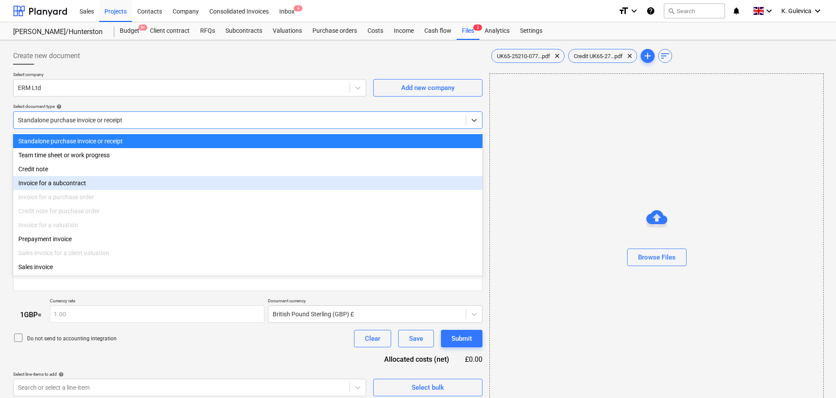
click at [71, 185] on div "Invoice for a subcontract" at bounding box center [247, 183] width 469 height 14
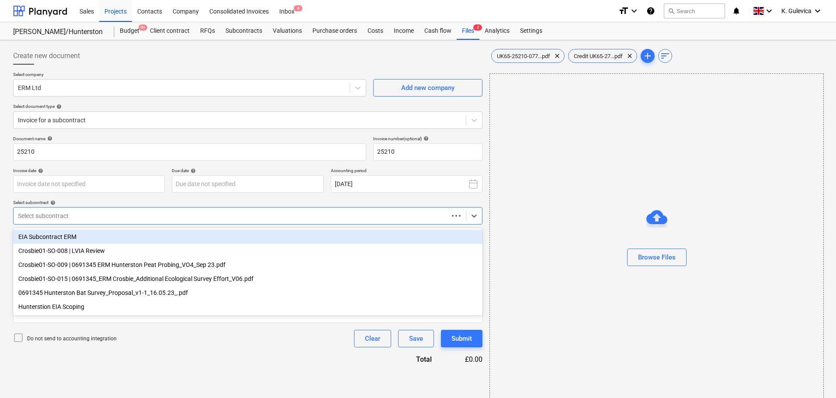
click at [128, 221] on div "Select subcontract" at bounding box center [231, 216] width 435 height 12
click at [67, 232] on div "EIA Subcontract ERM" at bounding box center [247, 237] width 469 height 14
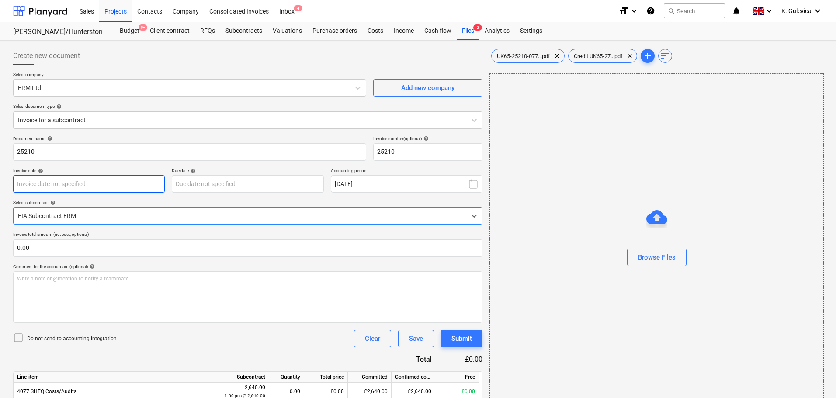
click at [67, 183] on body "Sales Projects Contacts Company Consolidated Invoices Inbox 4 format_size keybo…" at bounding box center [418, 199] width 836 height 398
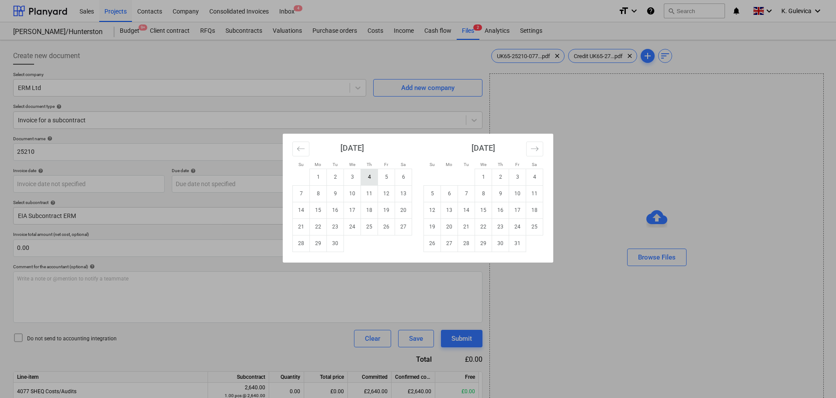
click at [373, 173] on td "4" at bounding box center [369, 177] width 17 height 17
type input "[DATE]"
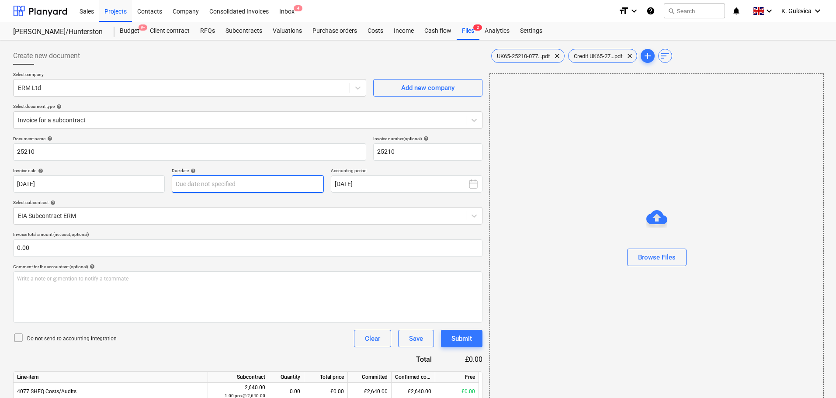
click at [252, 182] on body "Sales Projects Contacts Company Consolidated Invoices Inbox 4 format_size keybo…" at bounding box center [418, 199] width 836 height 398
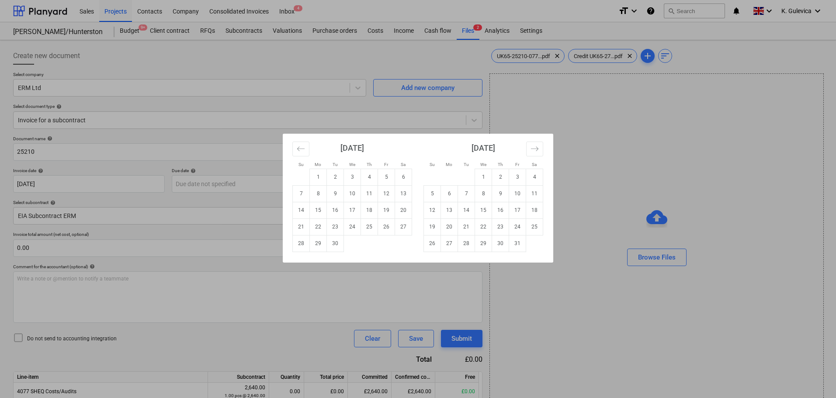
click at [536, 179] on td "4" at bounding box center [534, 177] width 17 height 17
type input "[DATE]"
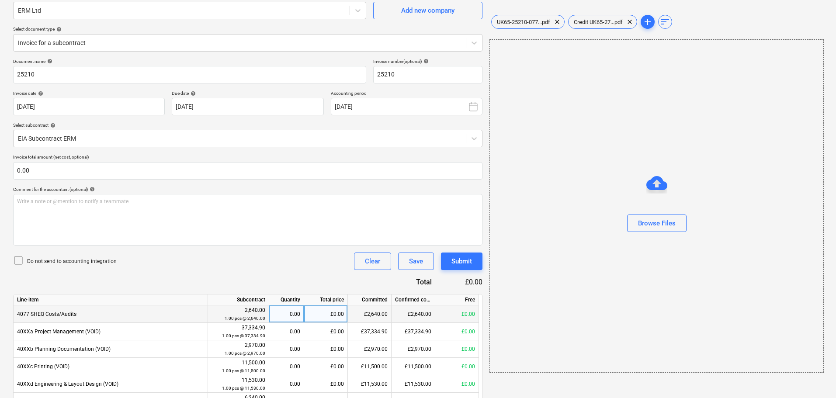
scroll to position [175, 0]
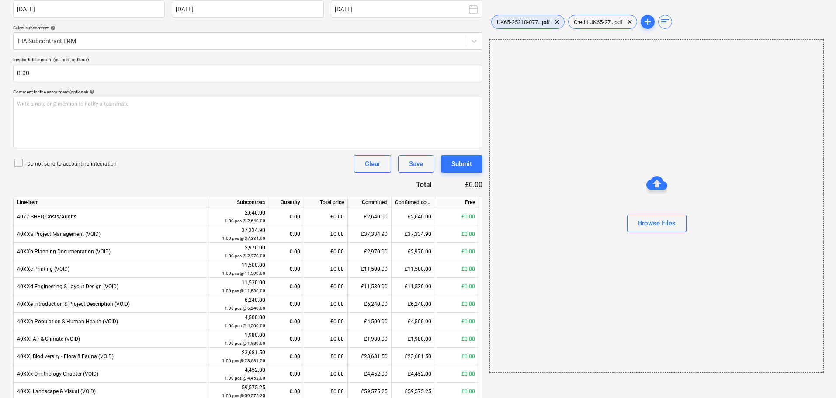
click at [532, 21] on span "UK65-25210-077...pdf" at bounding box center [523, 22] width 64 height 7
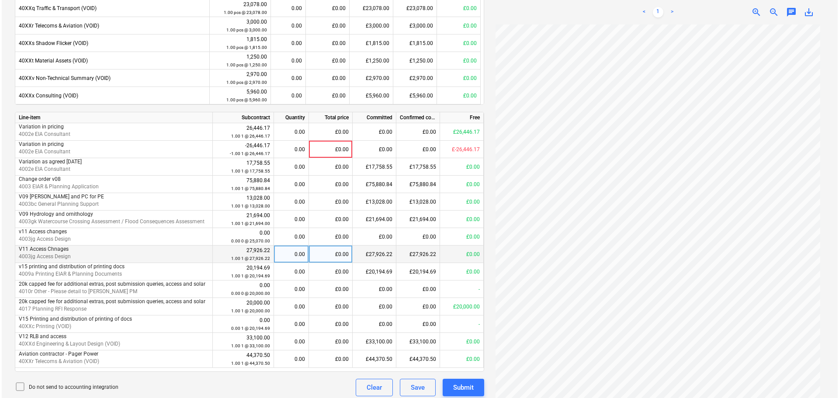
scroll to position [590, 0]
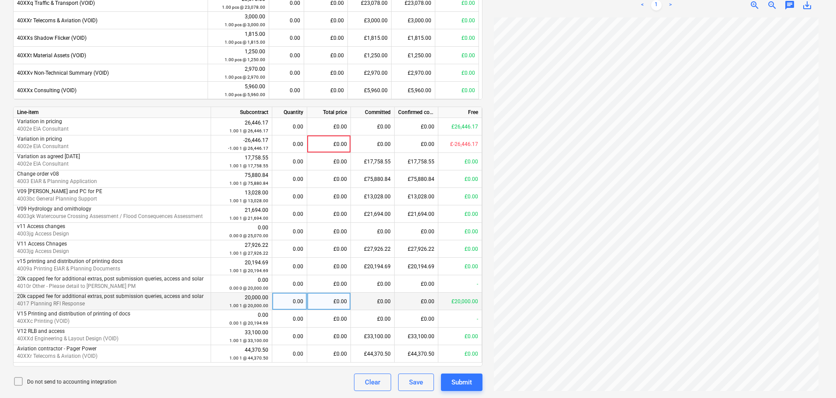
click at [328, 298] on div "£0.00" at bounding box center [329, 301] width 44 height 17
type input "2742.56"
click at [16, 381] on icon at bounding box center [18, 381] width 10 height 10
click at [461, 383] on div "Submit" at bounding box center [461, 381] width 21 height 11
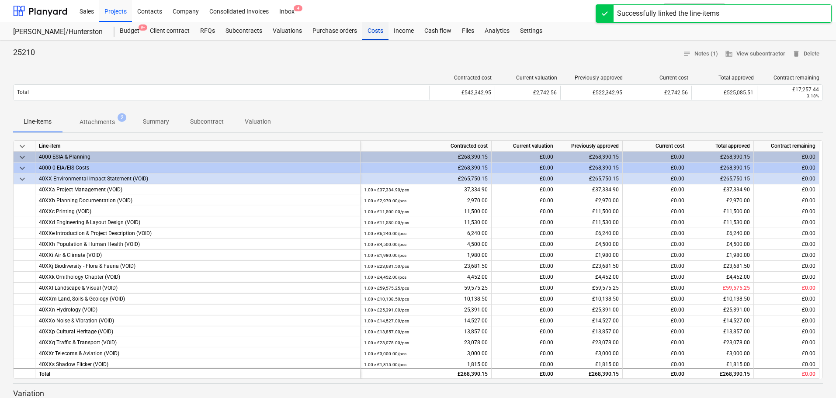
drag, startPoint x: 366, startPoint y: 19, endPoint x: 366, endPoint y: 26, distance: 7.0
click at [366, 26] on header "Sales Projects Contacts Company Consolidated Invoices Inbox 4 format_size keybo…" at bounding box center [418, 20] width 836 height 40
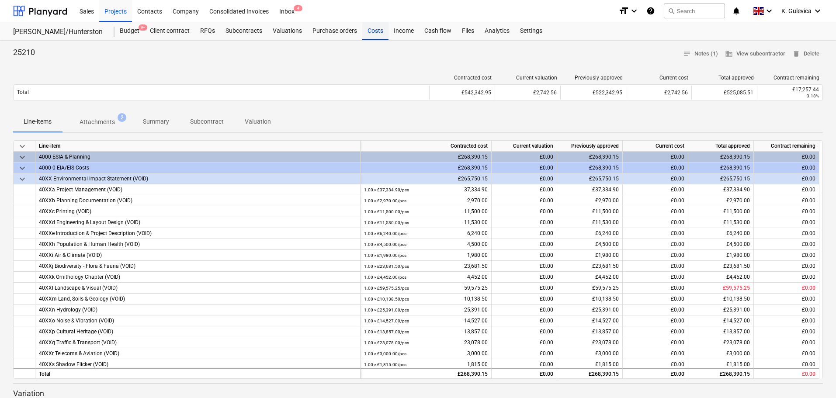
click at [374, 31] on div "Costs" at bounding box center [375, 30] width 26 height 17
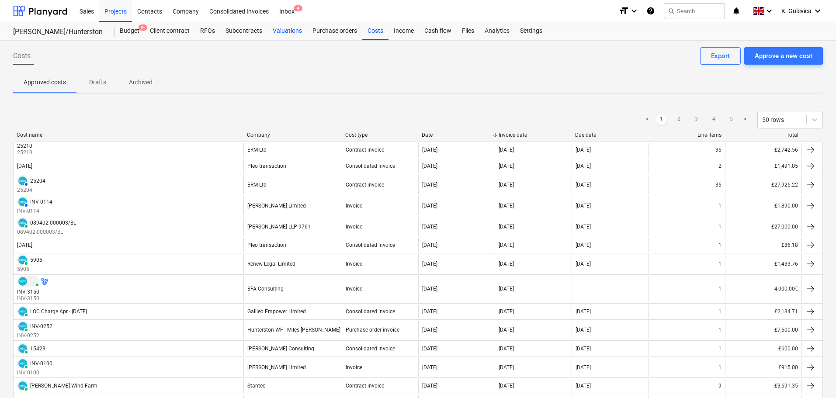
click at [286, 35] on div "Valuations" at bounding box center [287, 30] width 40 height 17
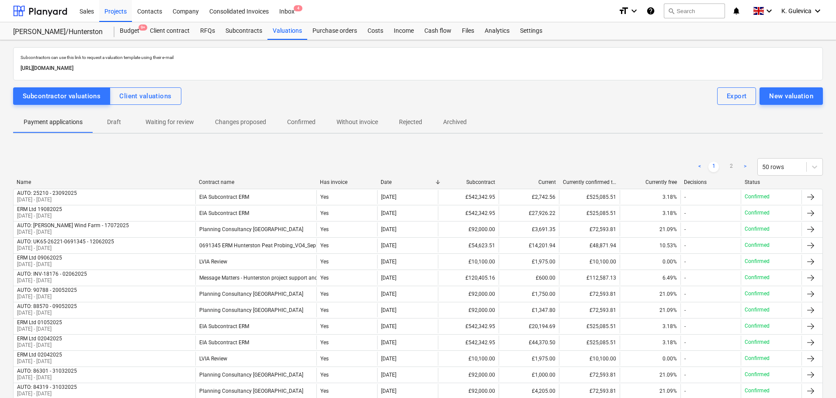
click at [366, 125] on p "Without invoice" at bounding box center [356, 121] width 41 height 9
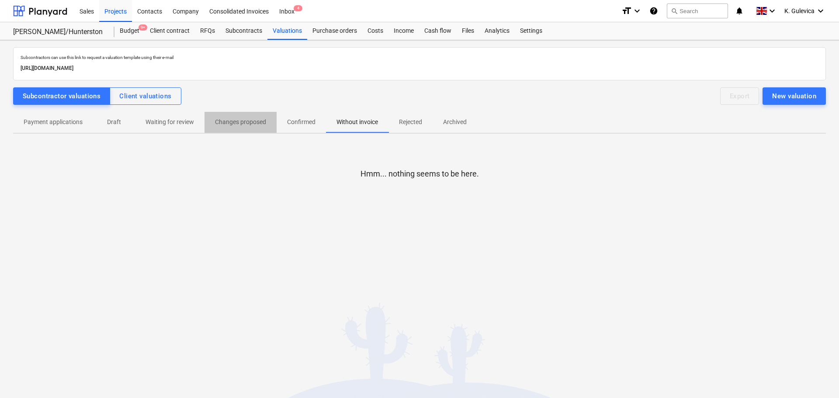
click at [237, 123] on p "Changes proposed" at bounding box center [240, 121] width 51 height 9
click at [301, 120] on p "Confirmed" at bounding box center [301, 121] width 28 height 9
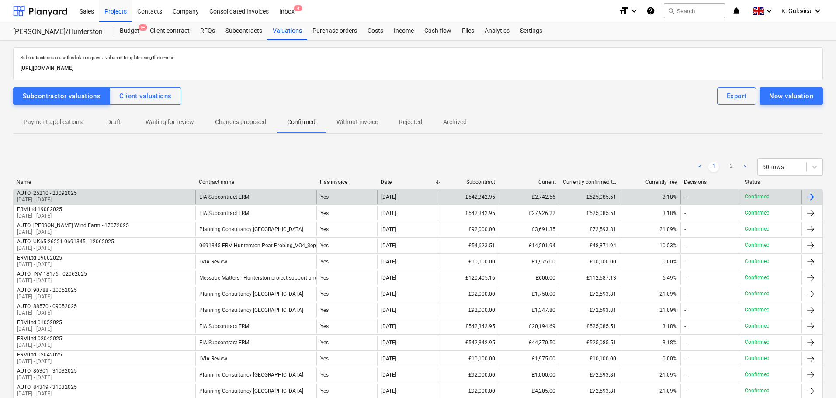
click at [312, 197] on div "EIA Subcontract ERM" at bounding box center [255, 197] width 121 height 14
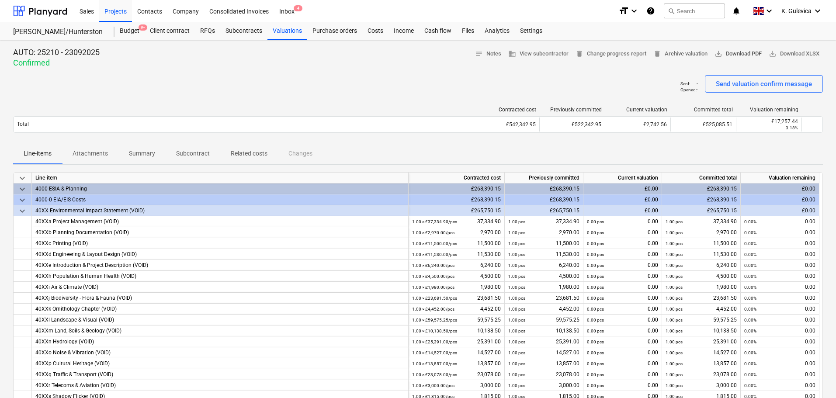
click at [742, 52] on span "save_alt Download PDF" at bounding box center [737, 54] width 47 height 10
